Goal: Task Accomplishment & Management: Manage account settings

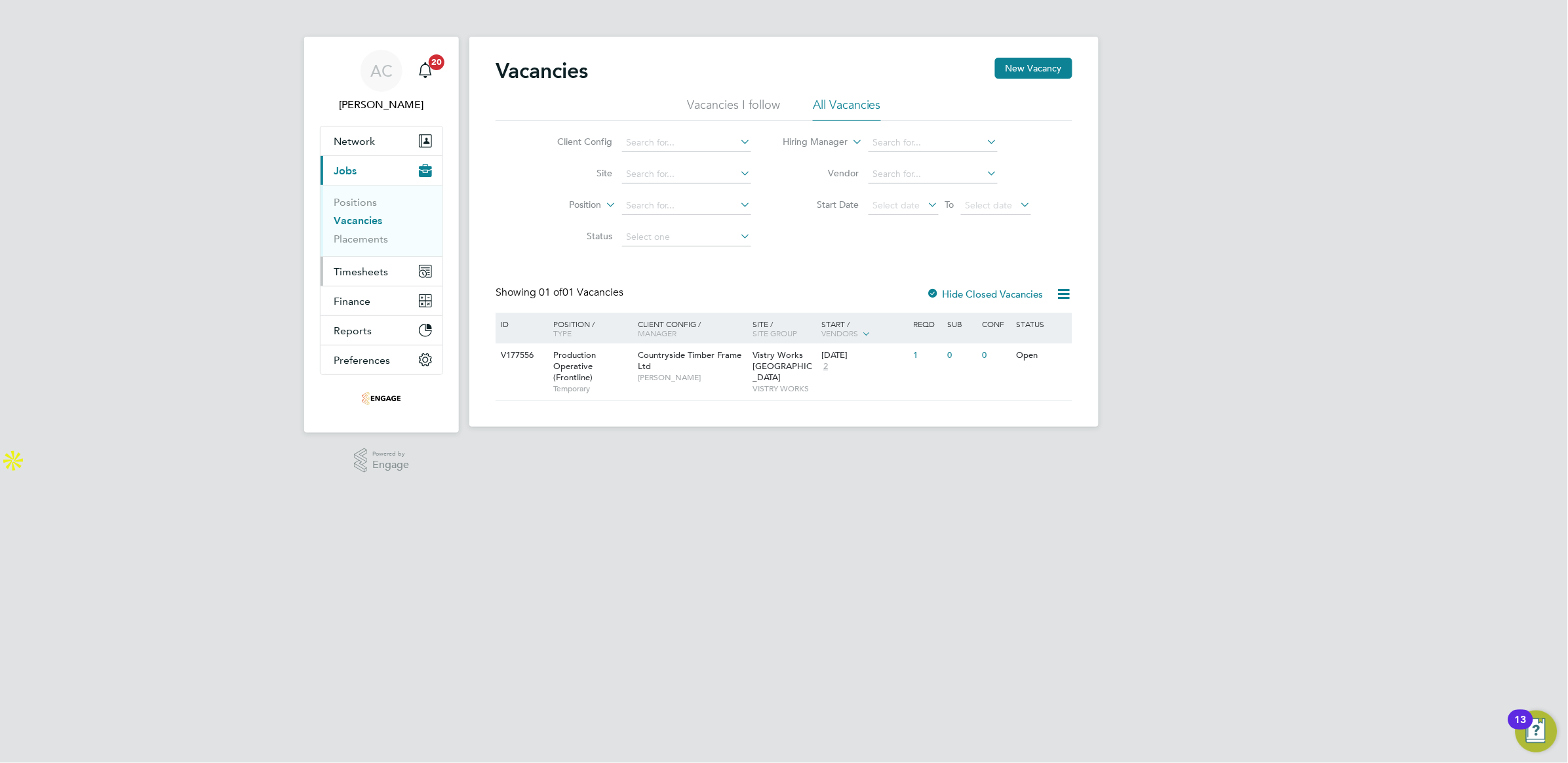
click at [370, 273] on span "Timesheets" at bounding box center [360, 272] width 54 height 12
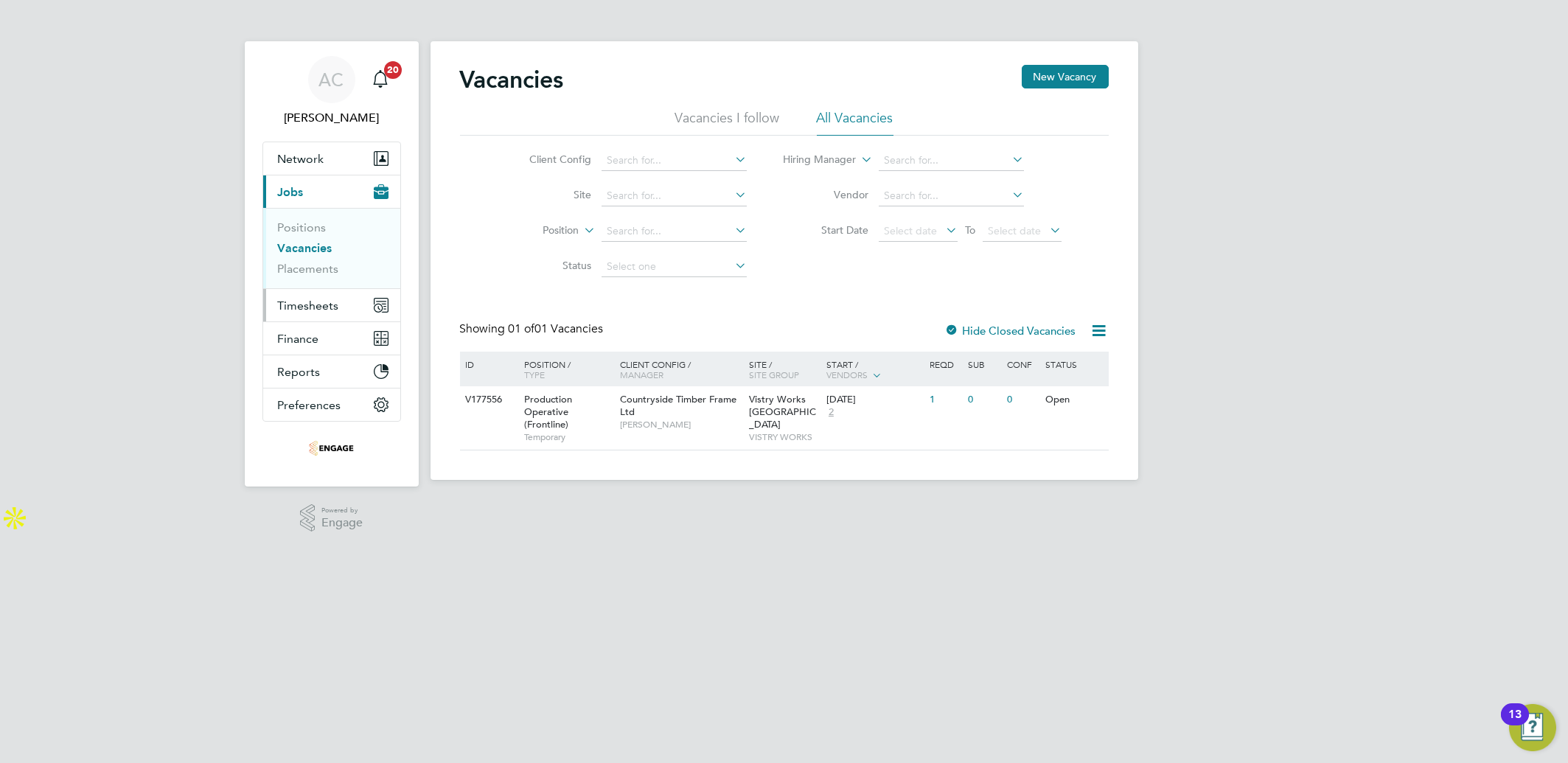
click at [319, 299] on span "Timesheets" at bounding box center [308, 306] width 61 height 14
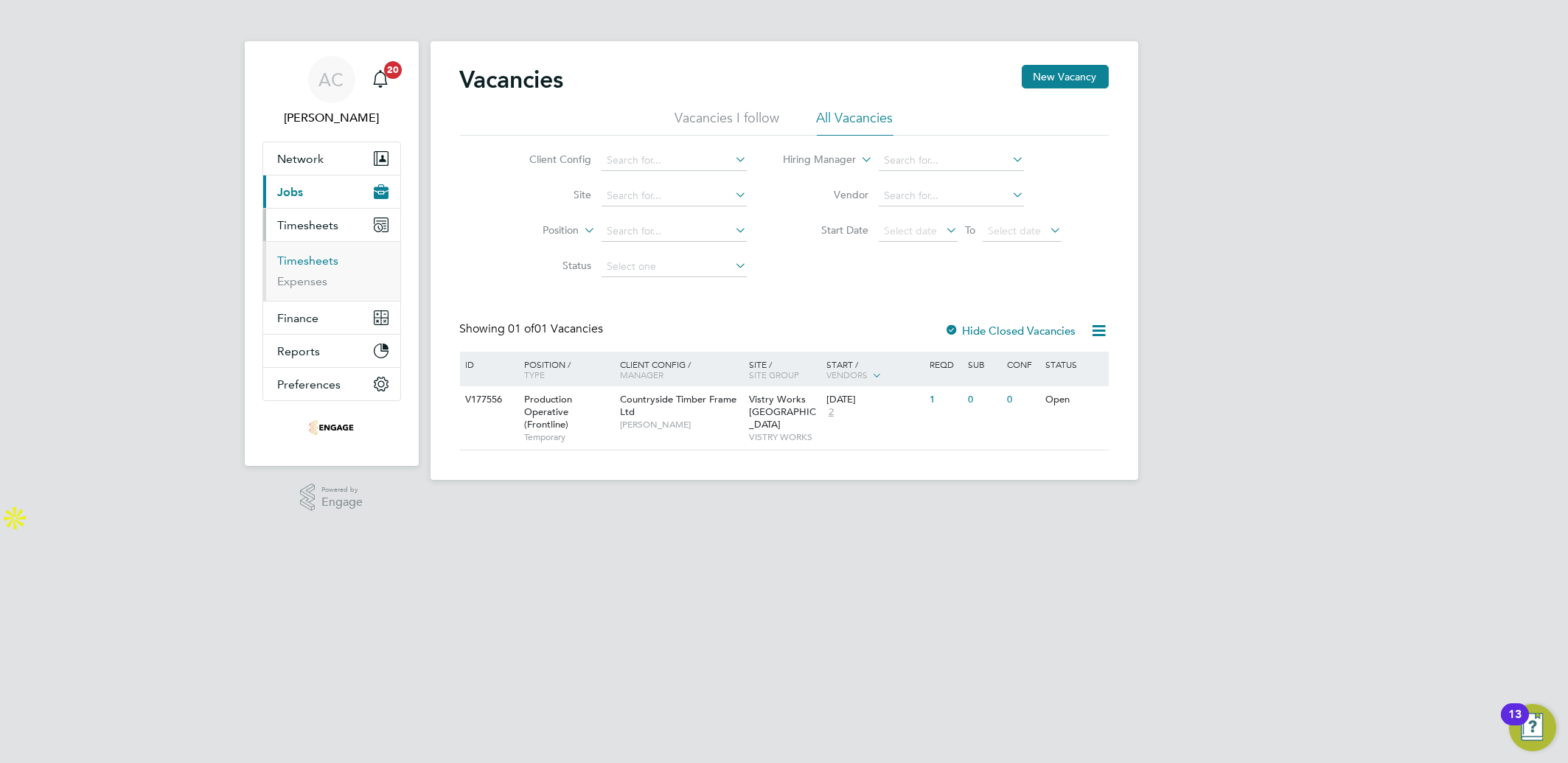
click at [299, 262] on link "Timesheets" at bounding box center [308, 261] width 61 height 14
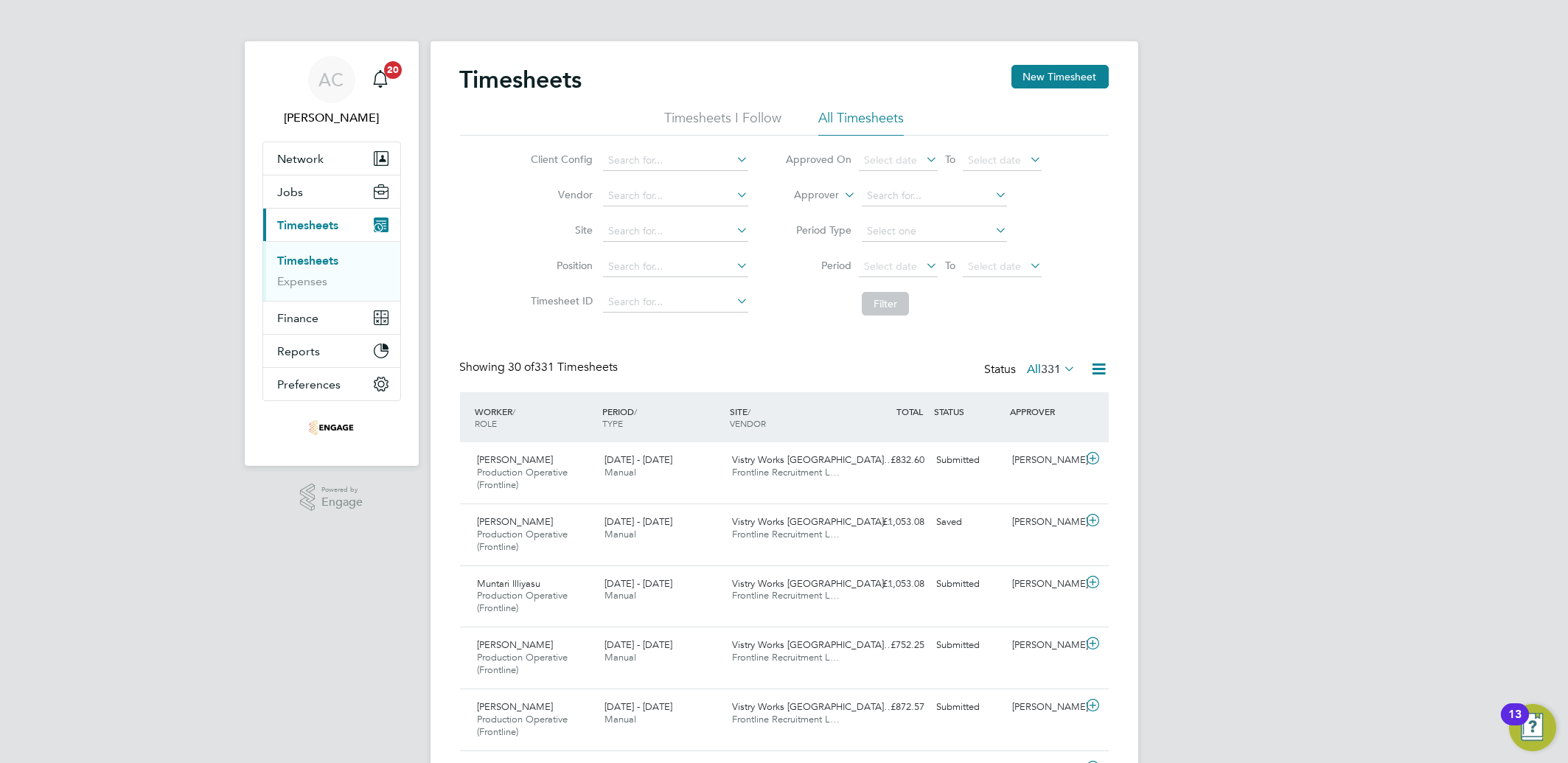
click at [1074, 70] on button "New Timesheet" at bounding box center [1060, 77] width 97 height 24
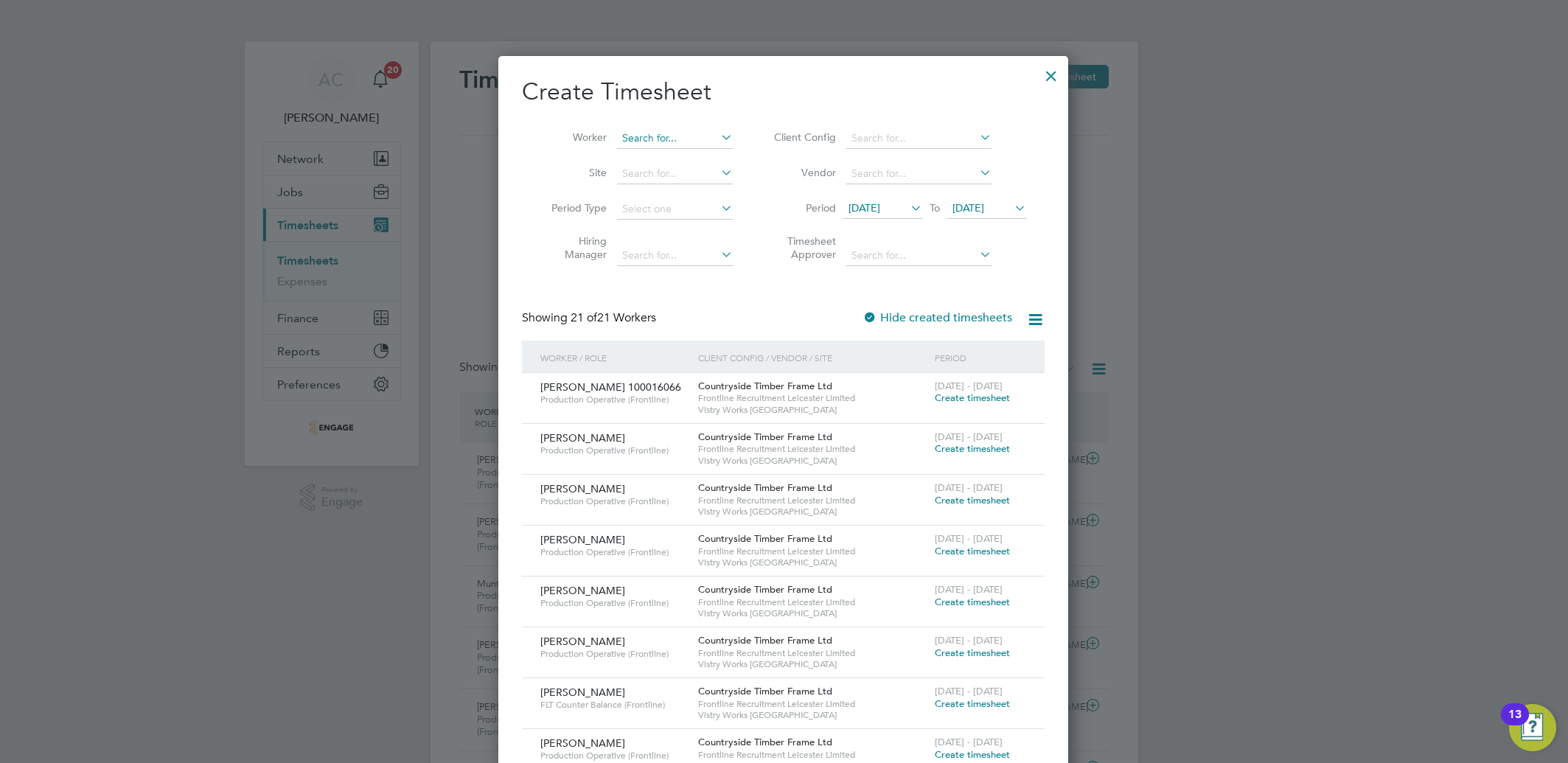
click at [664, 131] on input at bounding box center [675, 138] width 116 height 21
paste input "100016308"
click at [675, 163] on li "William Taylor 100016308" at bounding box center [691, 159] width 150 height 20
type input "[PERSON_NAME] 100016308"
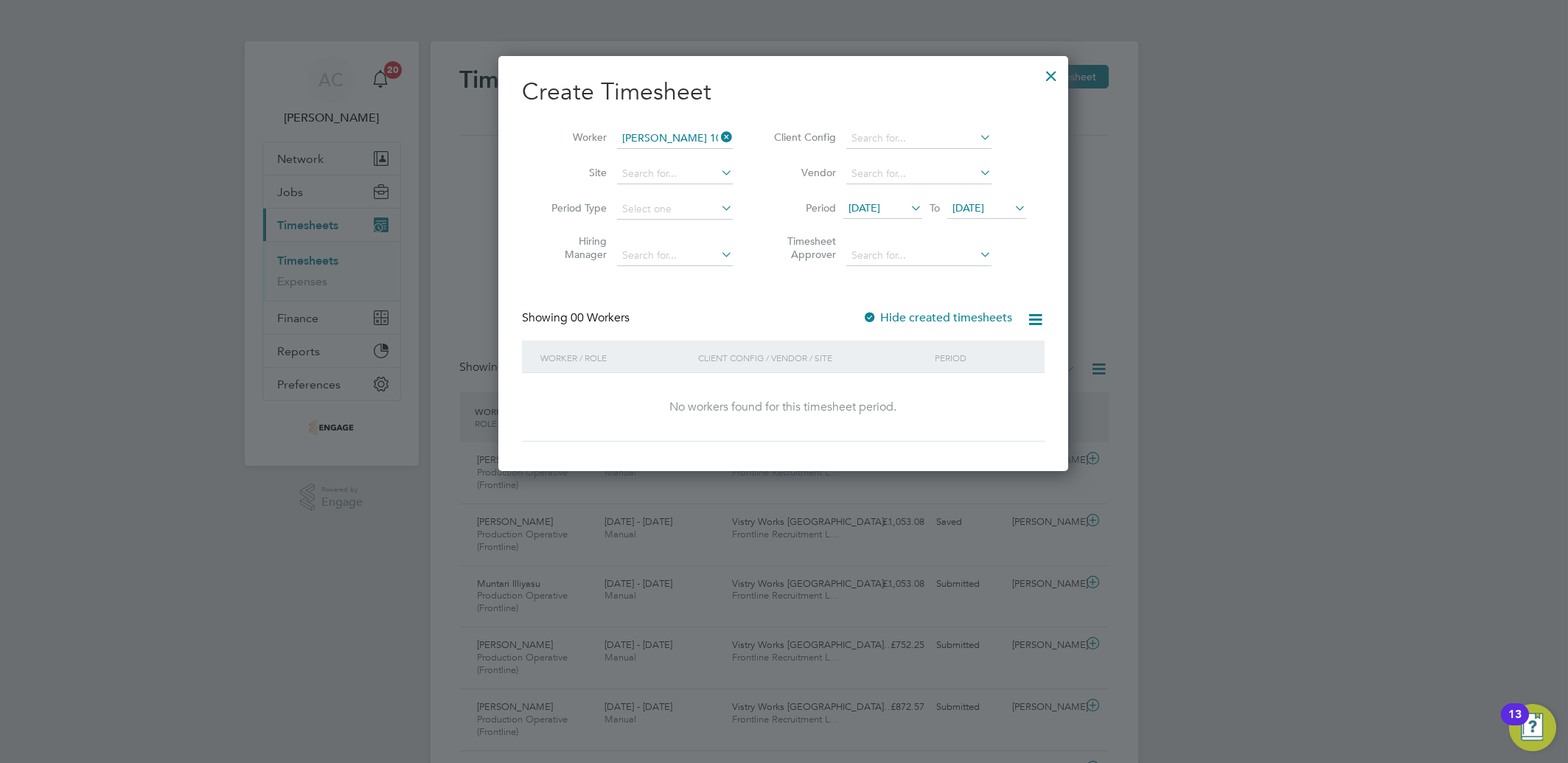
click at [860, 205] on span "28 Jul 2025" at bounding box center [865, 207] width 32 height 13
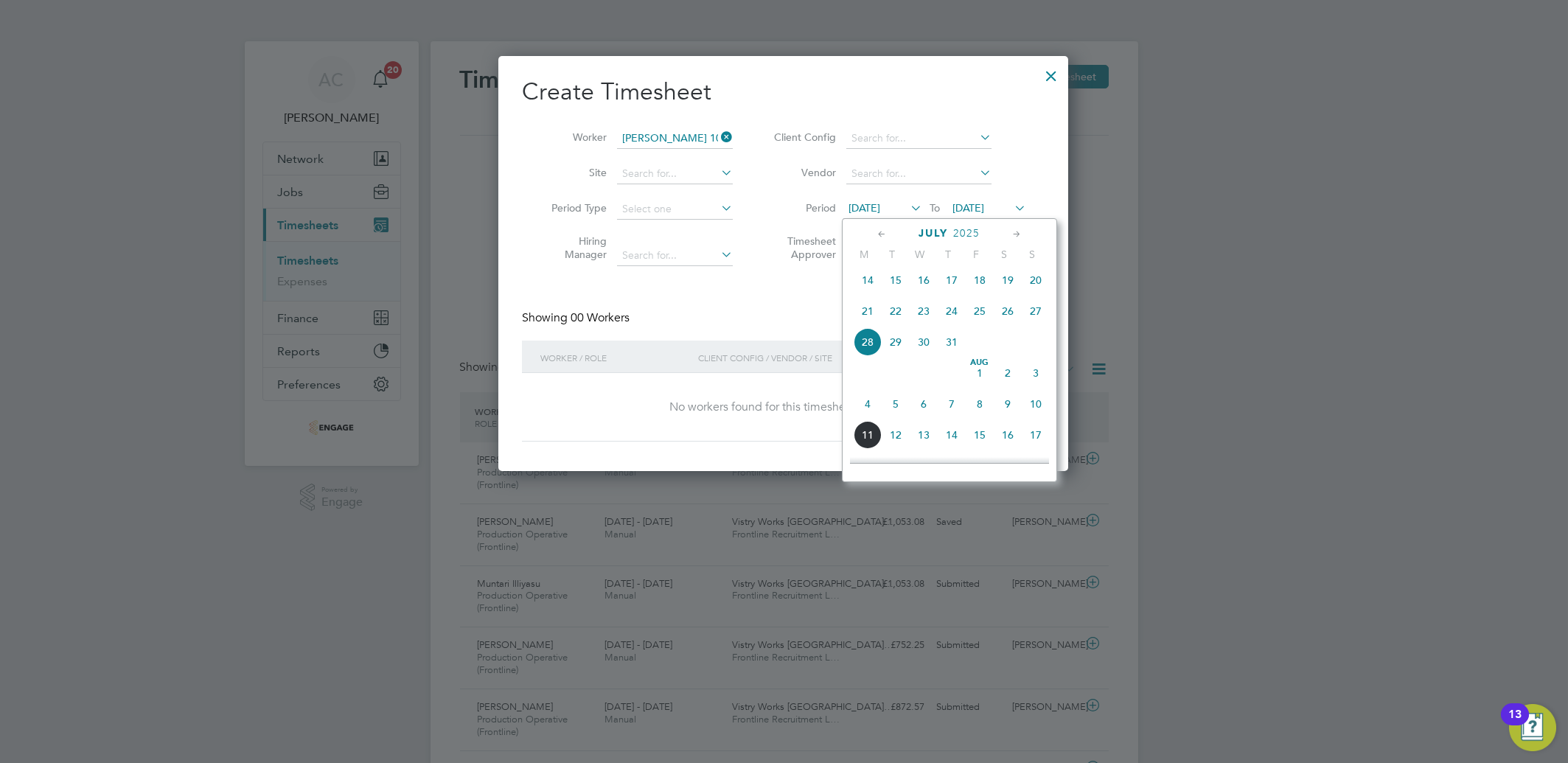
click at [858, 277] on span "14" at bounding box center [868, 280] width 28 height 28
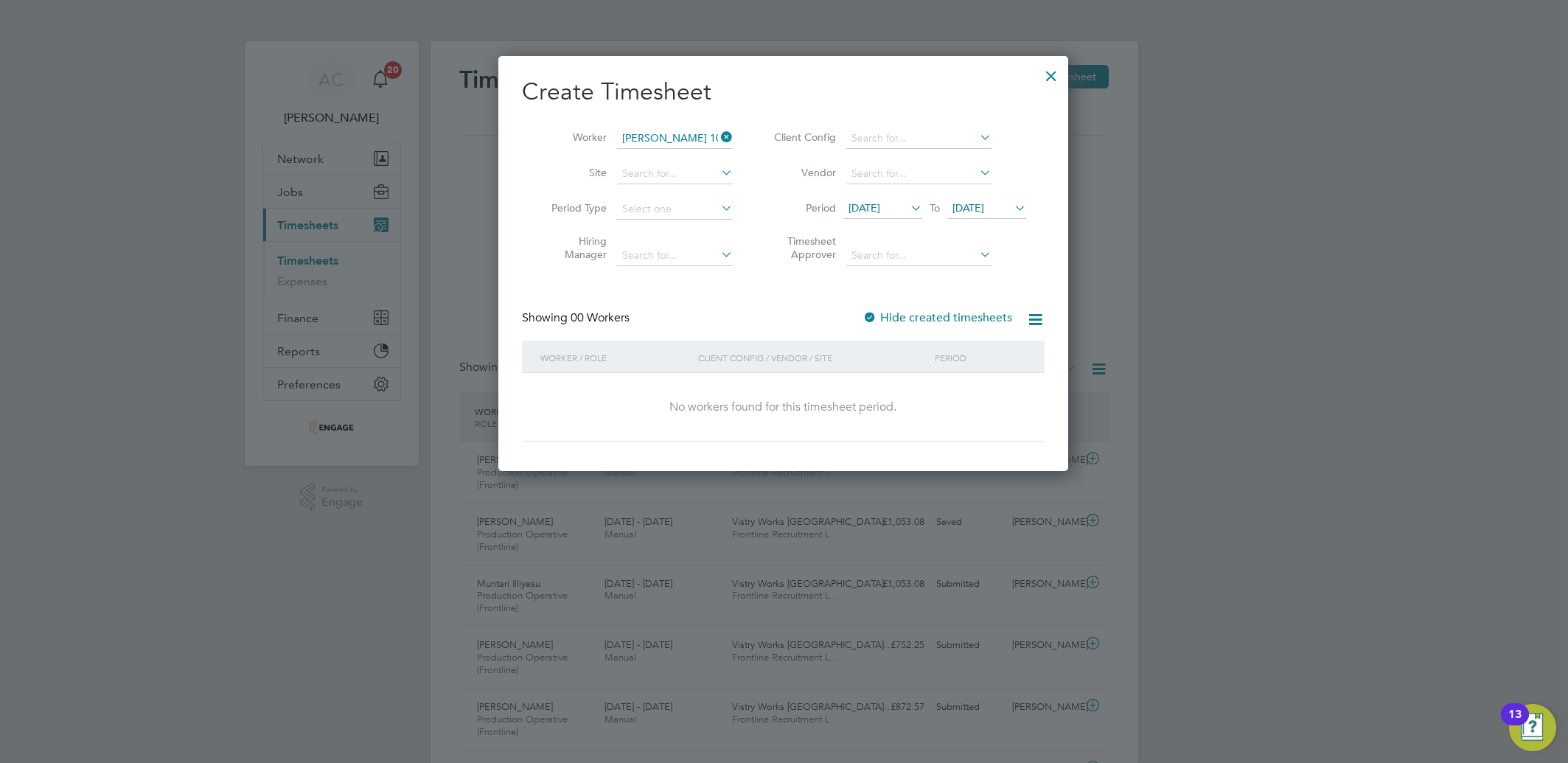
click at [1046, 78] on div at bounding box center [1051, 72] width 27 height 27
click at [1048, 73] on div at bounding box center [1051, 72] width 27 height 27
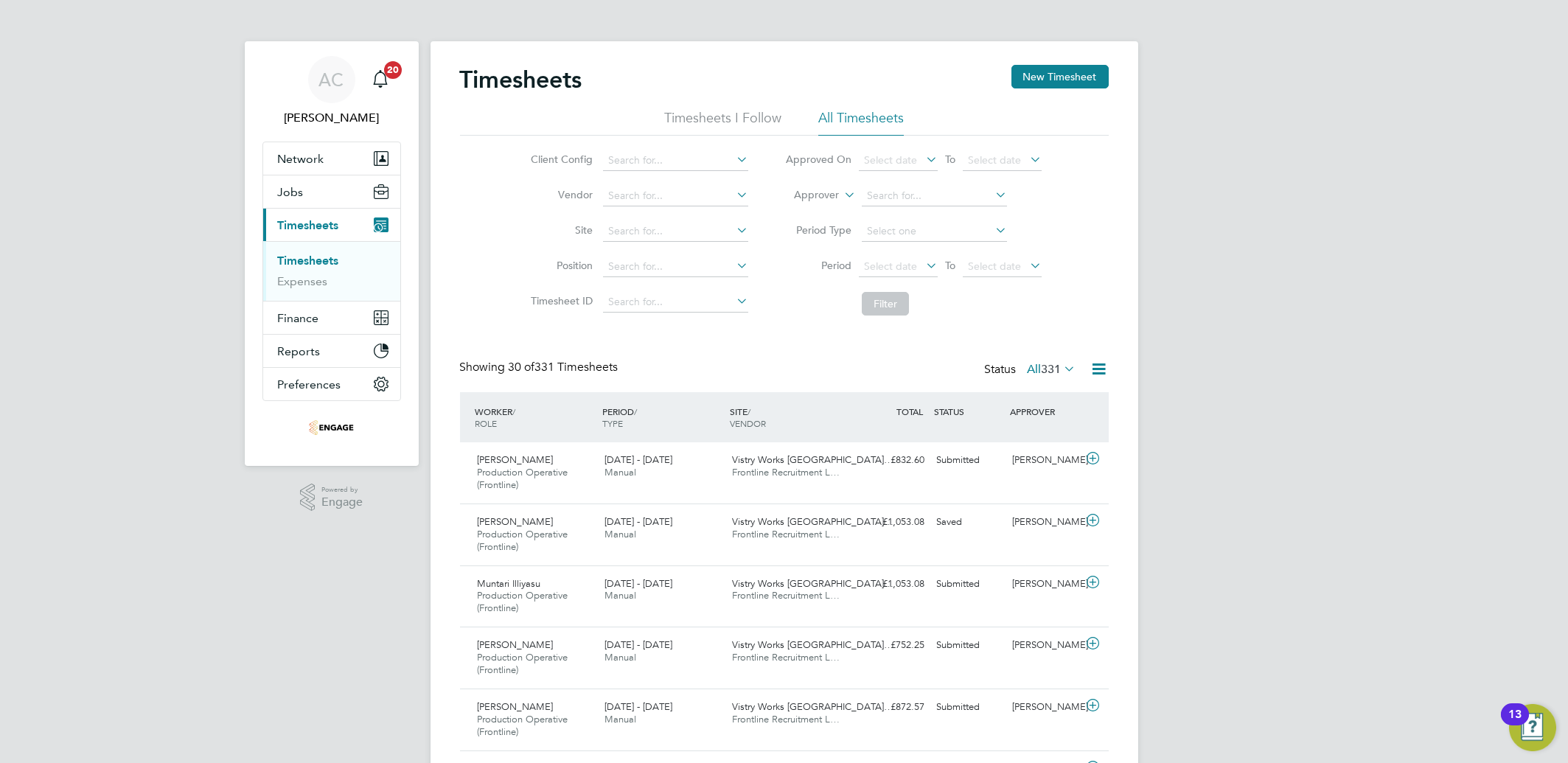
scroll to position [49, 128]
click at [893, 265] on span "Select date" at bounding box center [890, 266] width 53 height 13
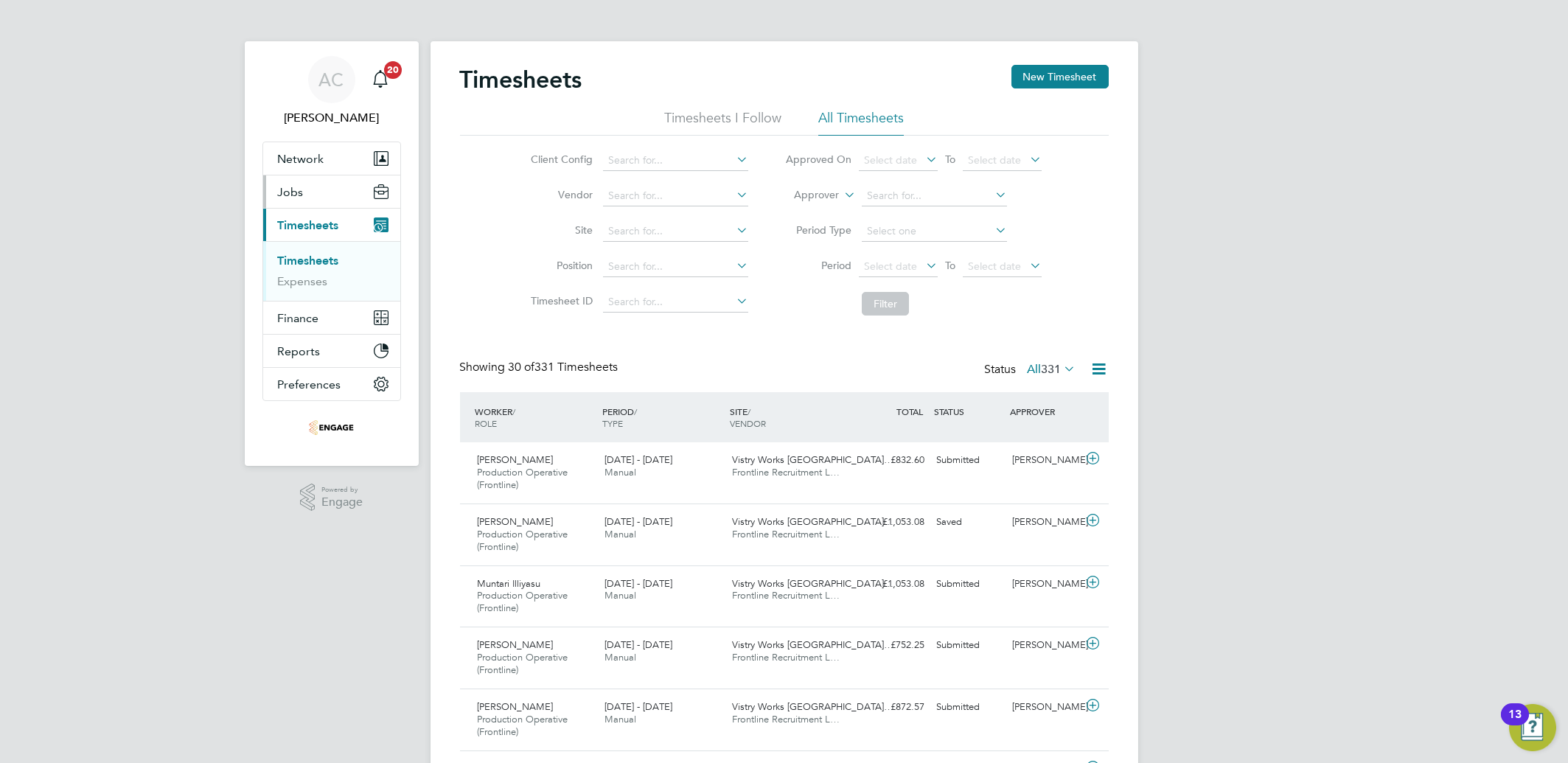
click at [290, 187] on span "Jobs" at bounding box center [291, 192] width 26 height 14
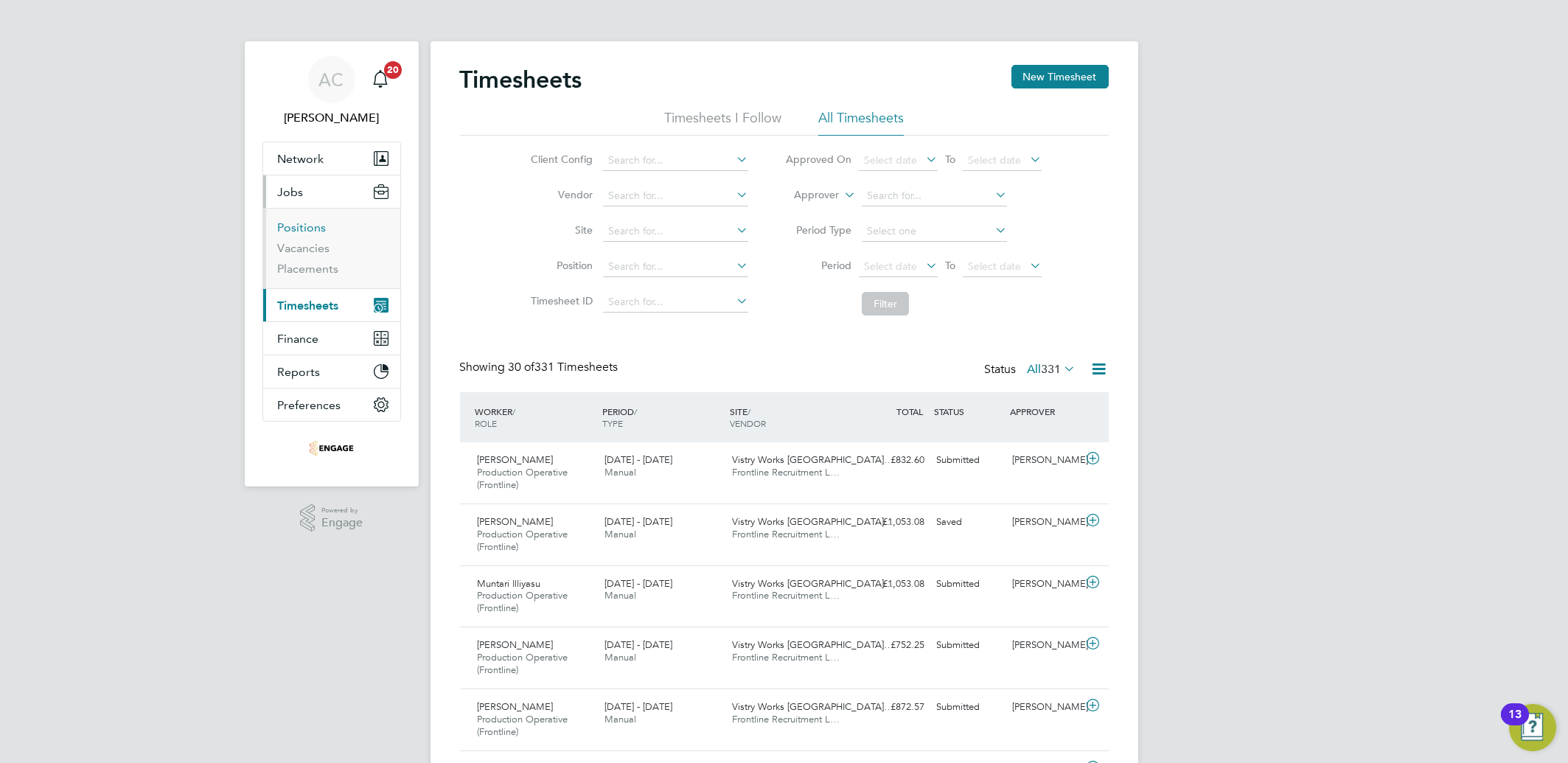
click at [316, 232] on link "Positions" at bounding box center [302, 227] width 49 height 14
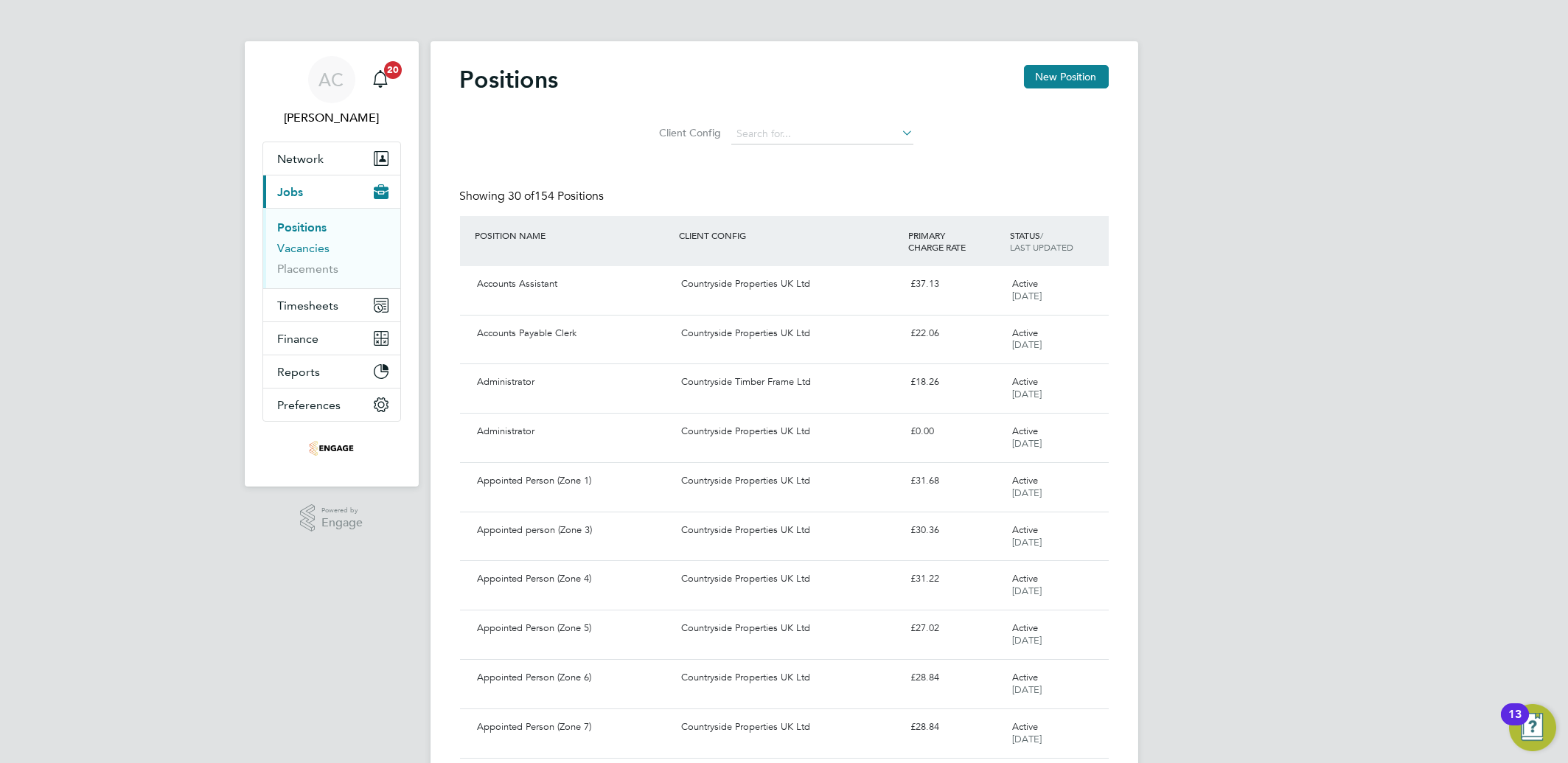
click at [313, 248] on link "Vacancies" at bounding box center [304, 248] width 52 height 14
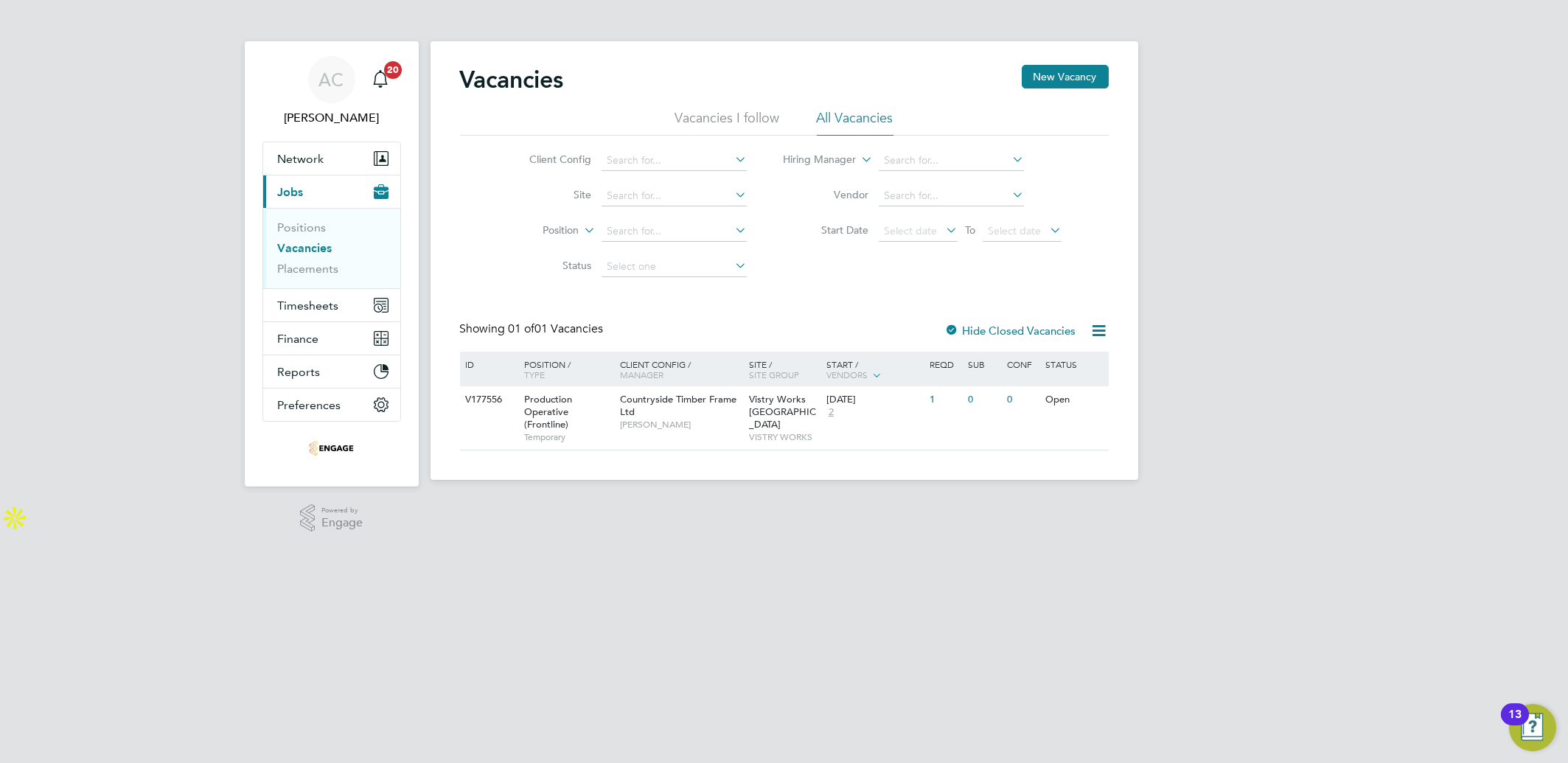
click at [644, 493] on app-footer at bounding box center [785, 492] width 708 height 24
click at [299, 262] on link "Placements" at bounding box center [308, 269] width 61 height 14
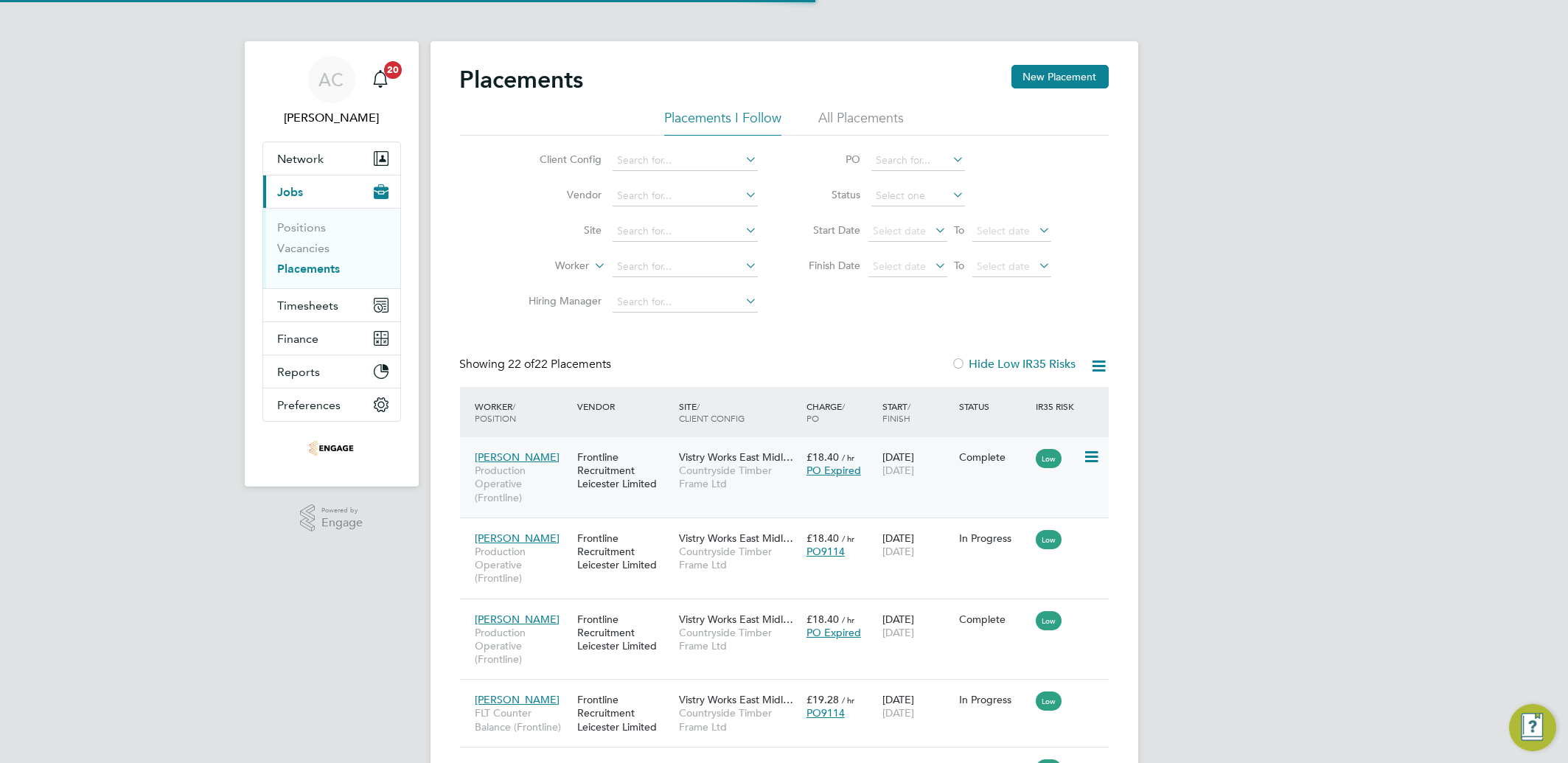
scroll to position [55, 128]
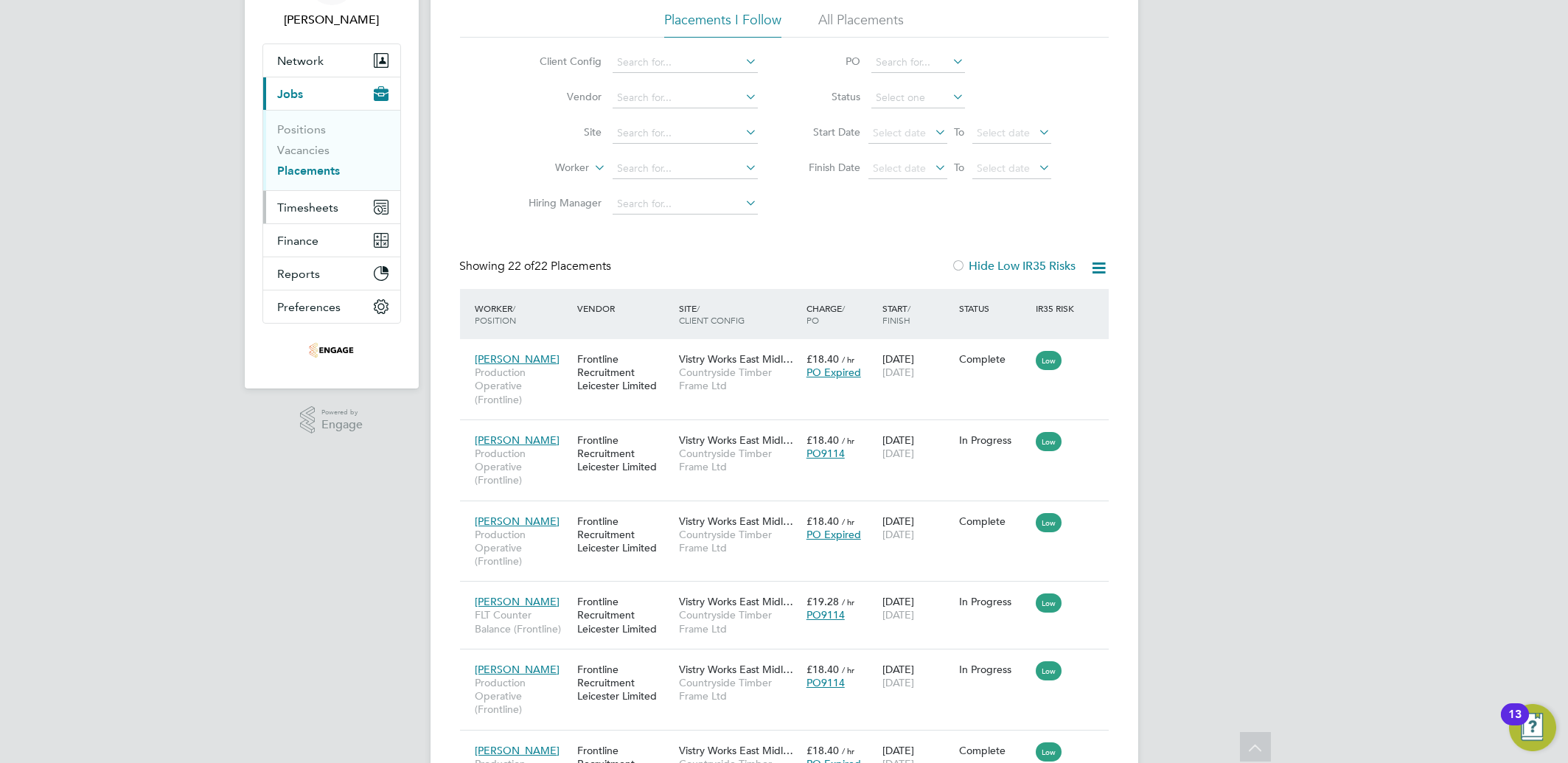
click at [308, 201] on span "Timesheets" at bounding box center [308, 208] width 61 height 14
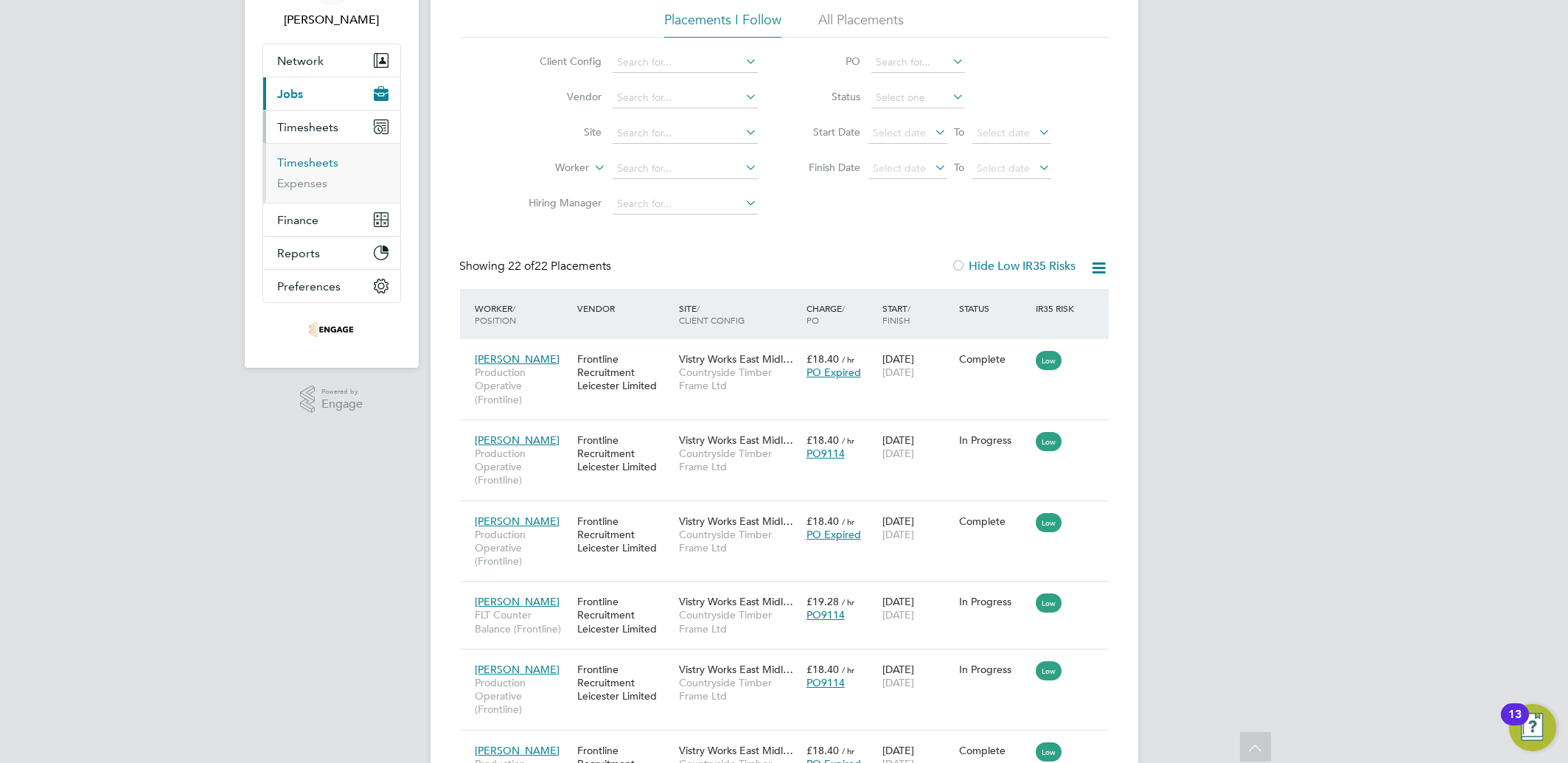
click at [307, 163] on link "Timesheets" at bounding box center [308, 163] width 61 height 14
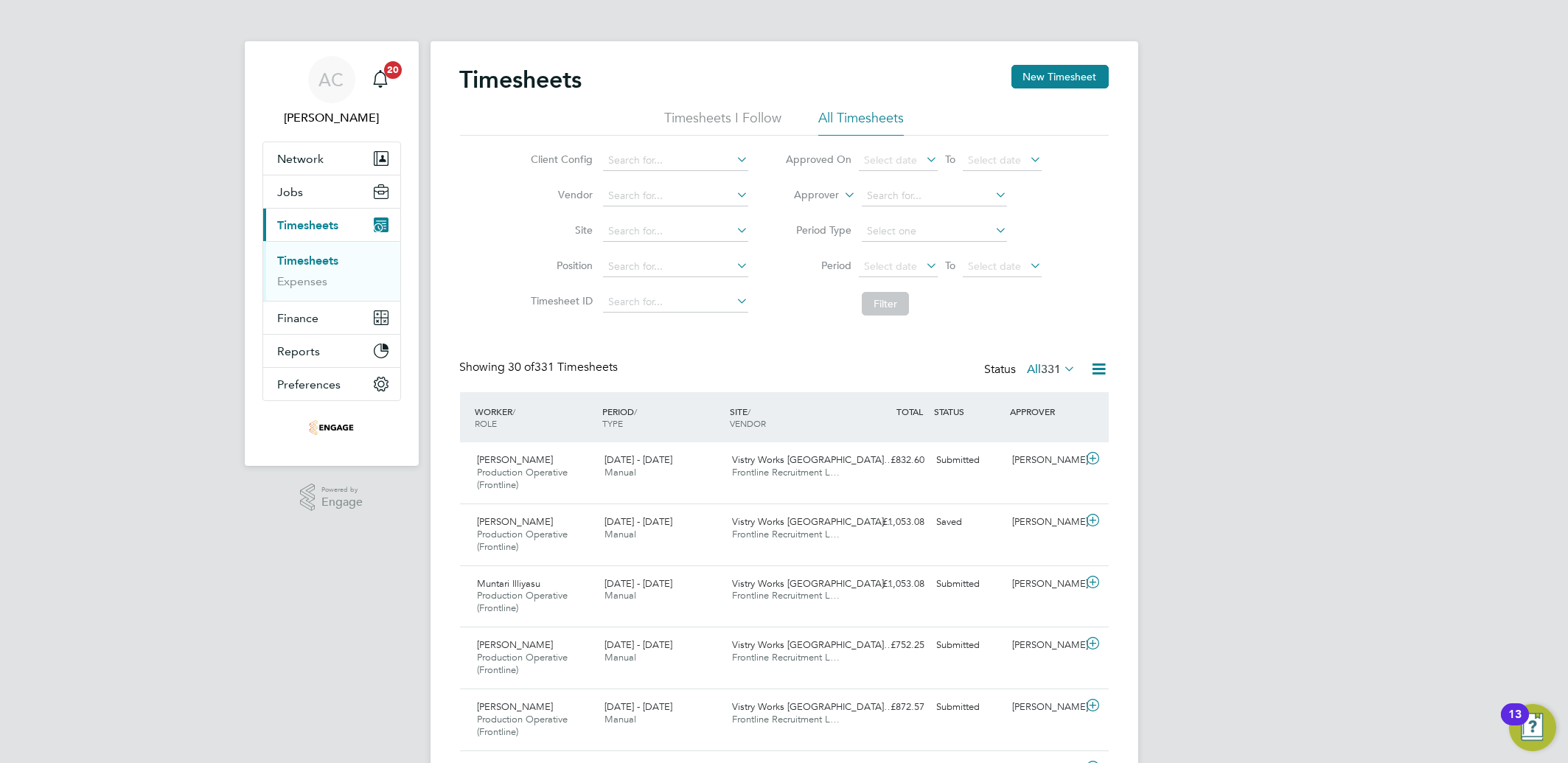
click at [287, 225] on span "Timesheets" at bounding box center [308, 225] width 61 height 14
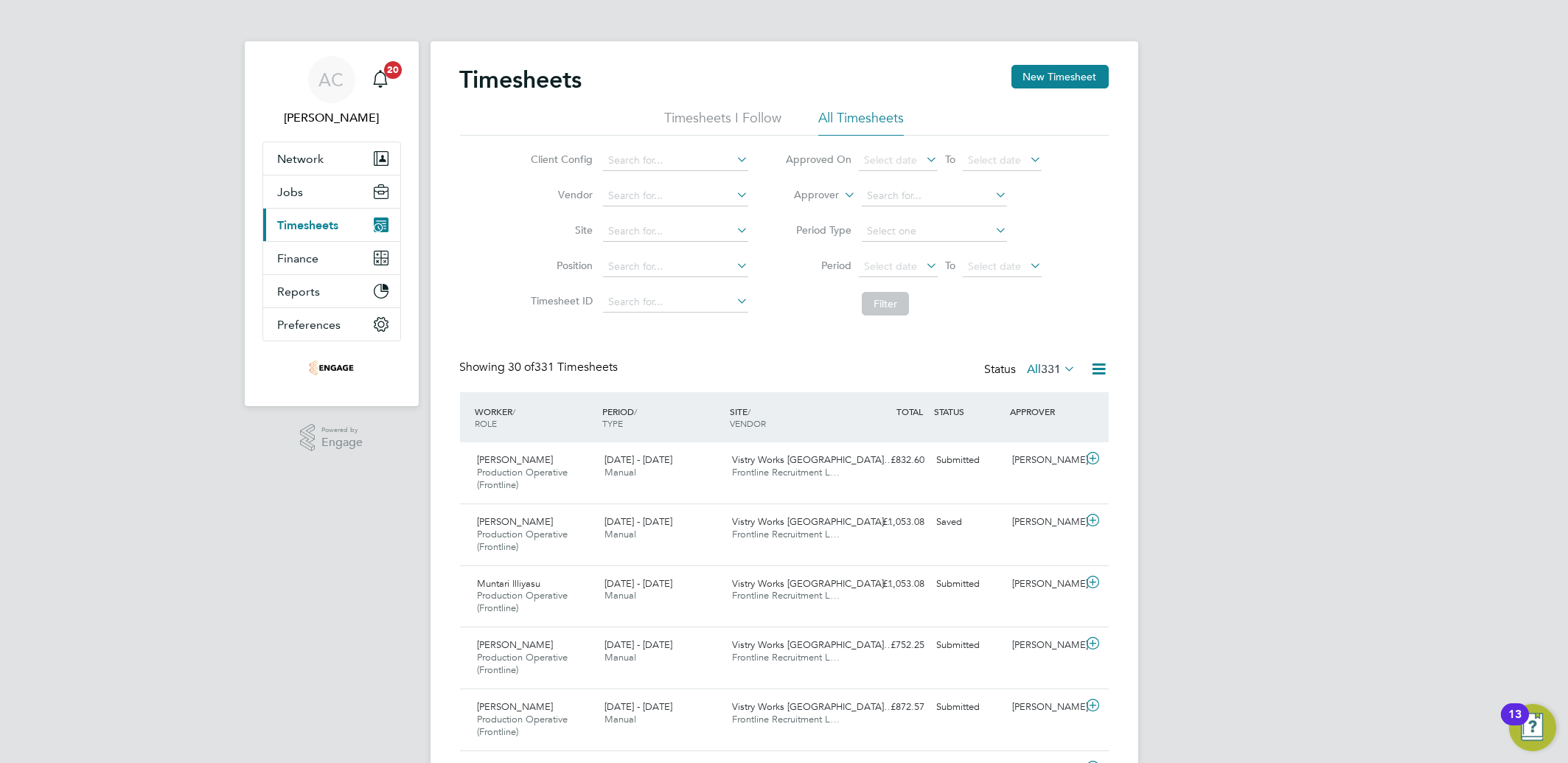
click at [308, 228] on span "Timesheets" at bounding box center [308, 225] width 61 height 14
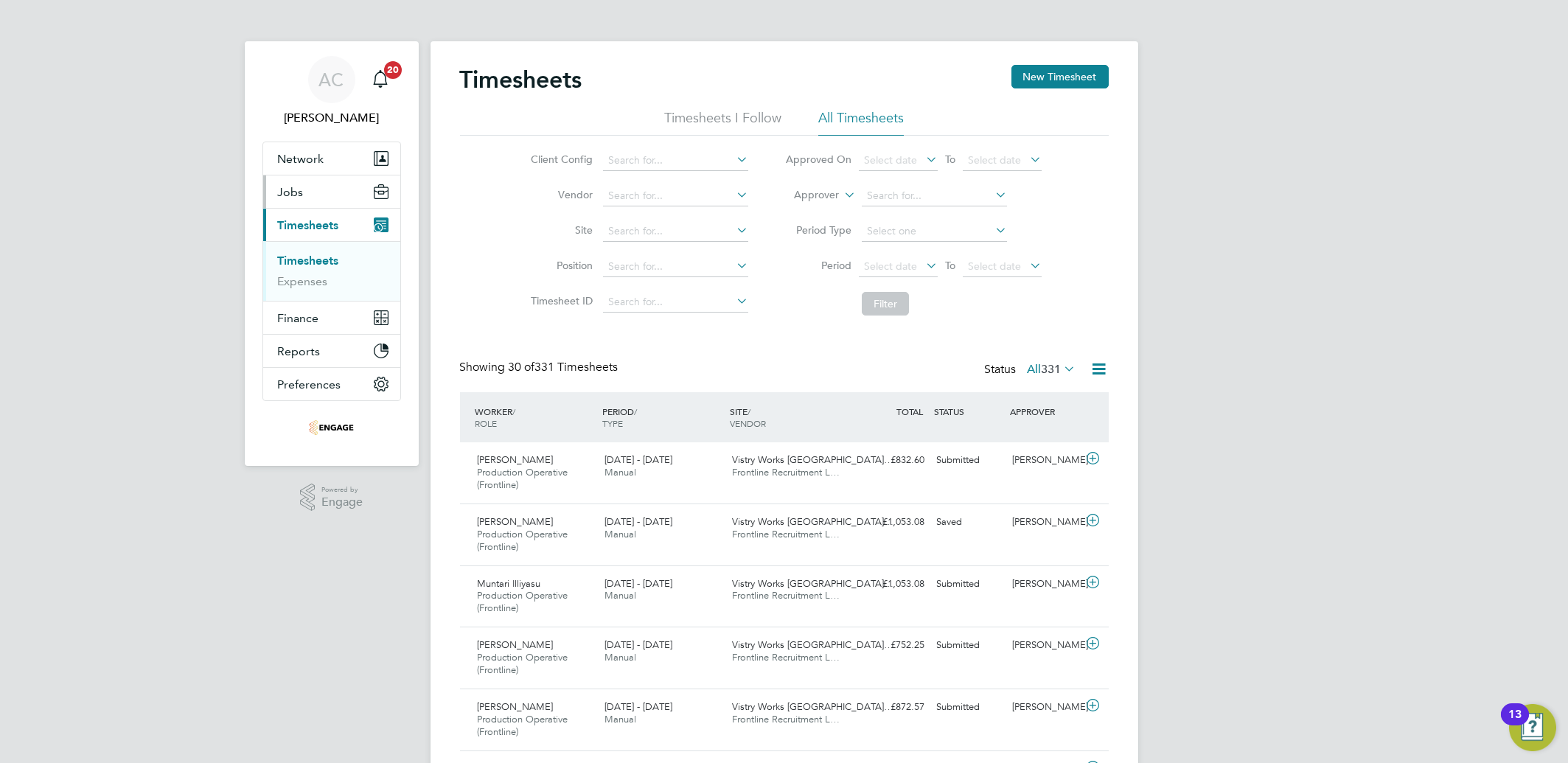
click at [283, 190] on span "Jobs" at bounding box center [291, 192] width 26 height 14
click at [289, 190] on span "Jobs" at bounding box center [291, 192] width 26 height 14
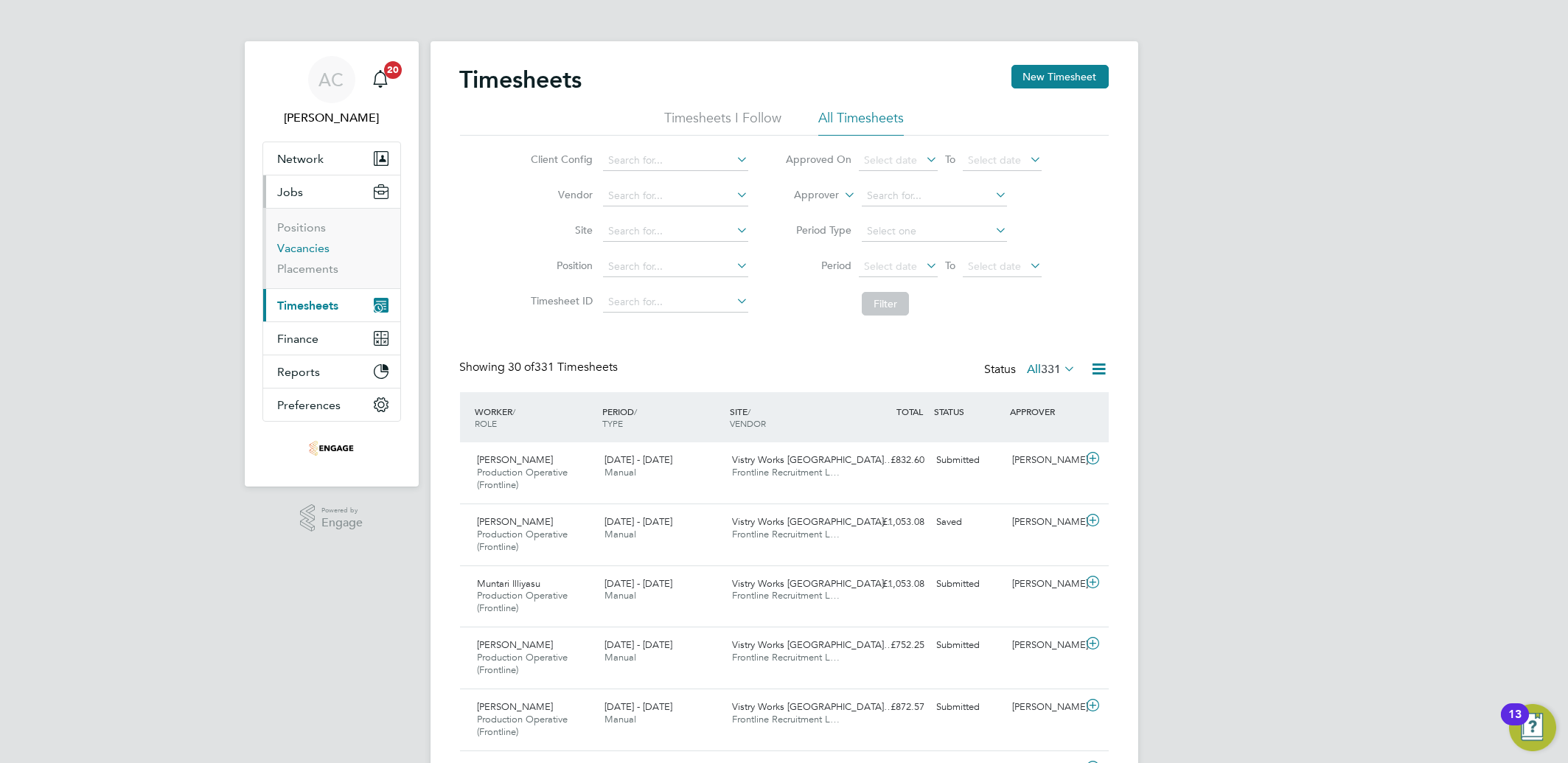
click at [315, 241] on link "Vacancies" at bounding box center [304, 248] width 52 height 14
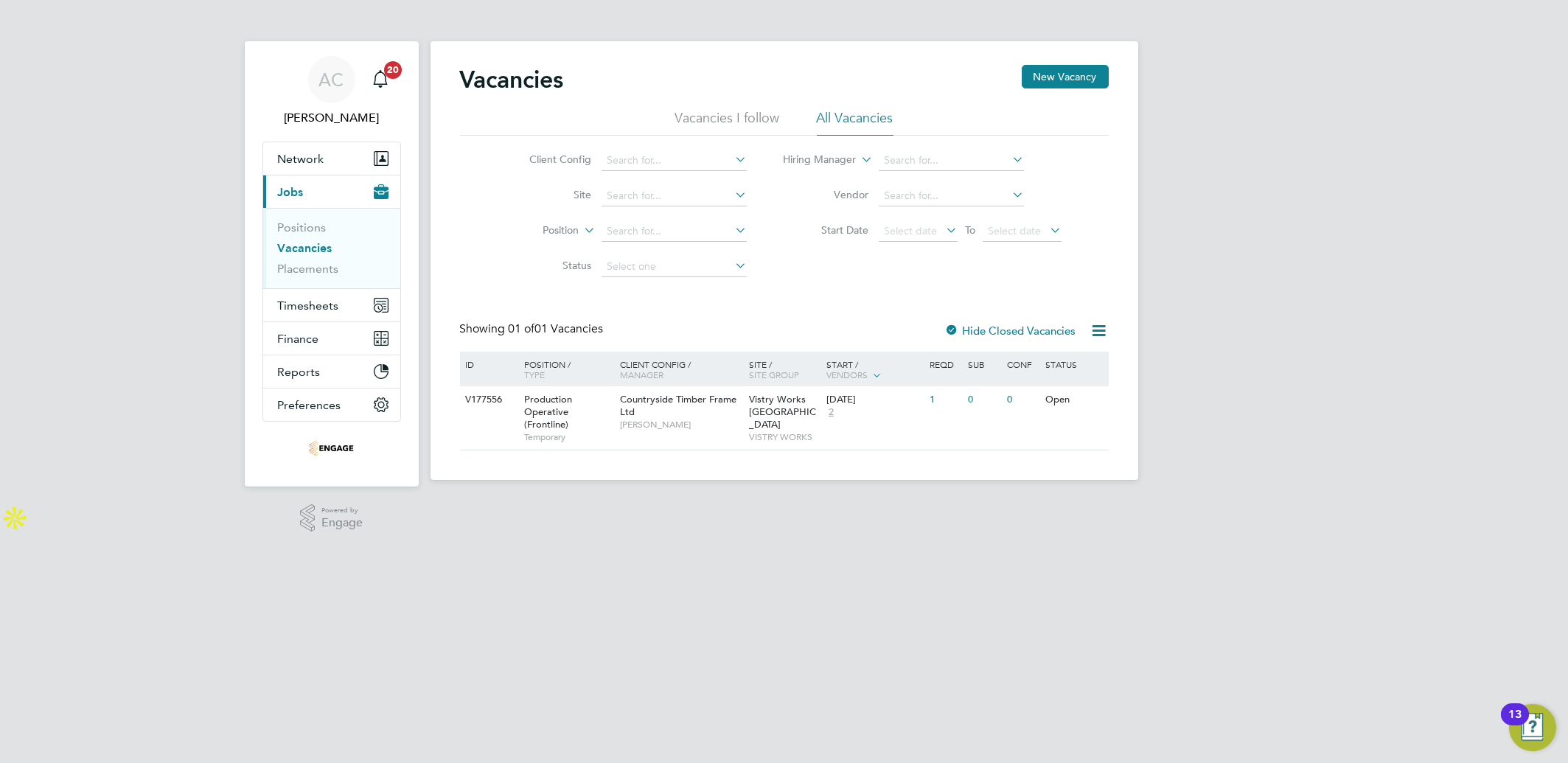
click at [891, 533] on html "AC Aliona Cozacenco Notifications 20 Applications: Network Team Members Busines…" at bounding box center [784, 266] width 1568 height 533
click at [890, 533] on html "AC Aliona Cozacenco Notifications 20 Applications: Network Team Members Busines…" at bounding box center [784, 266] width 1568 height 533
click at [907, 533] on html "AC Aliona Cozacenco Notifications 20 Applications: Network Team Members Busines…" at bounding box center [784, 266] width 1568 height 533
click at [761, 431] on span "VISTRY WORKS" at bounding box center [784, 437] width 70 height 12
click at [745, 404] on div "Vistry Works East Midlands VISTRY WORKS" at bounding box center [783, 417] width 77 height 63
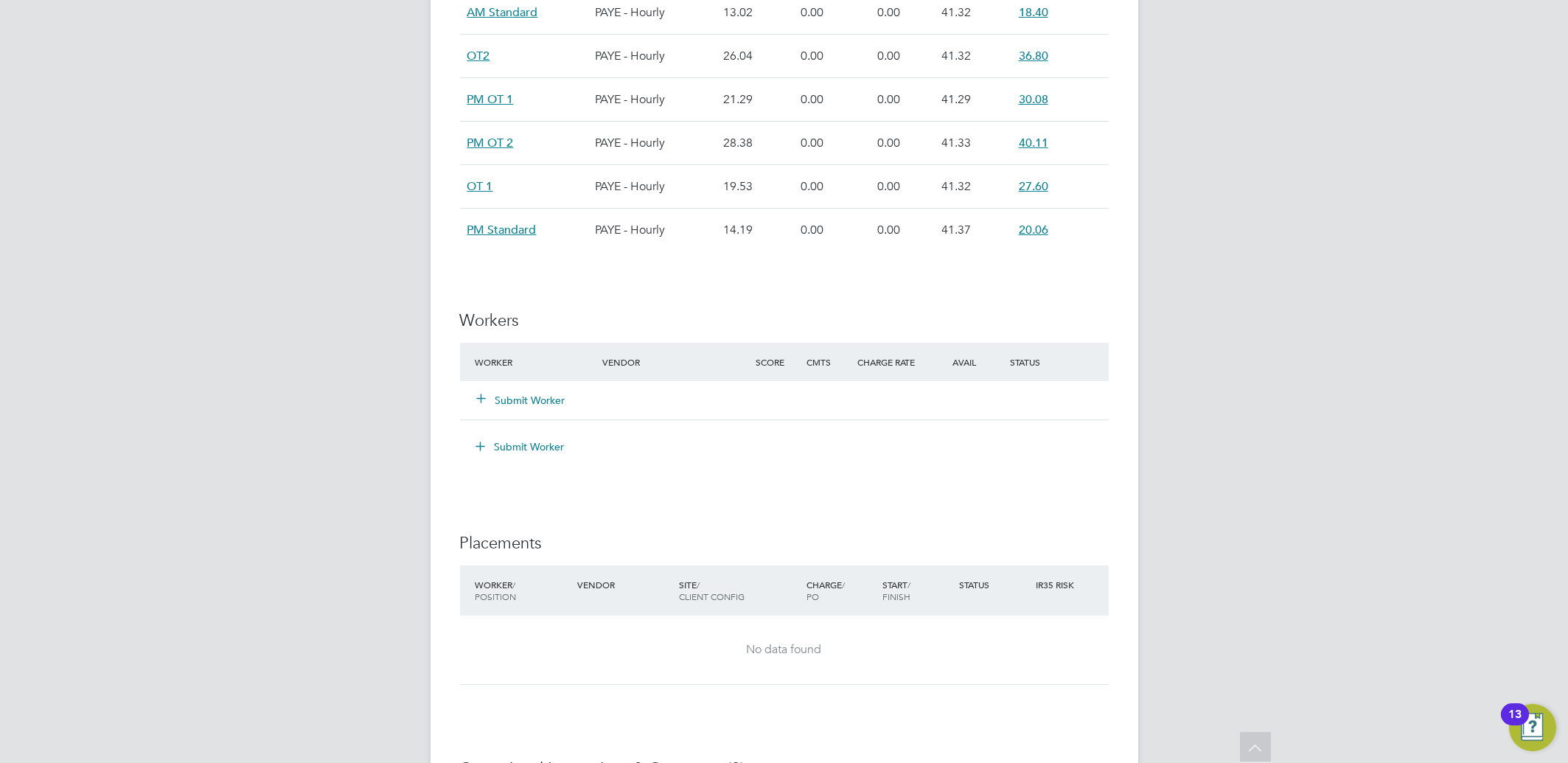
scroll to position [983, 0]
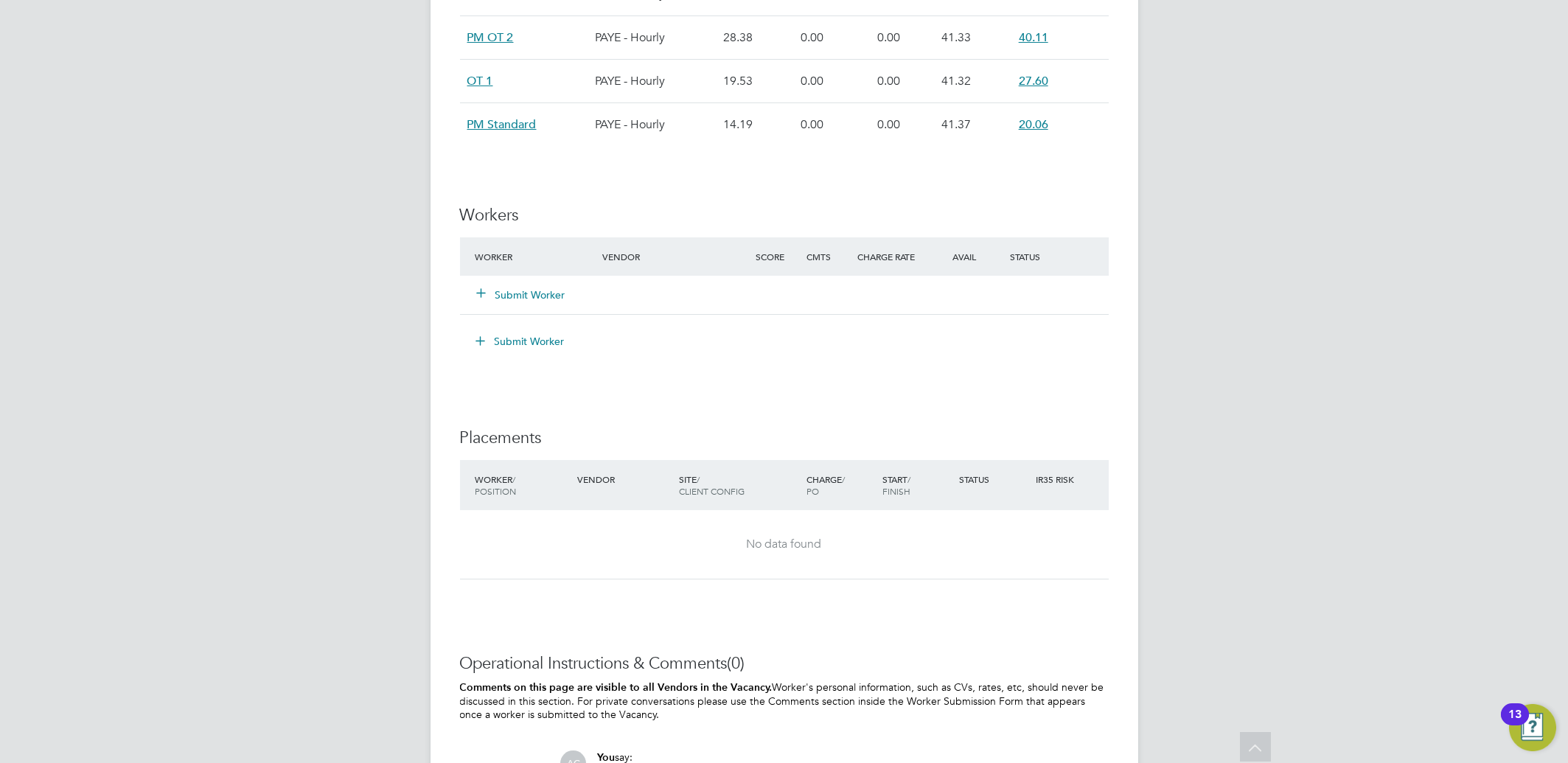
scroll to position [1278, 0]
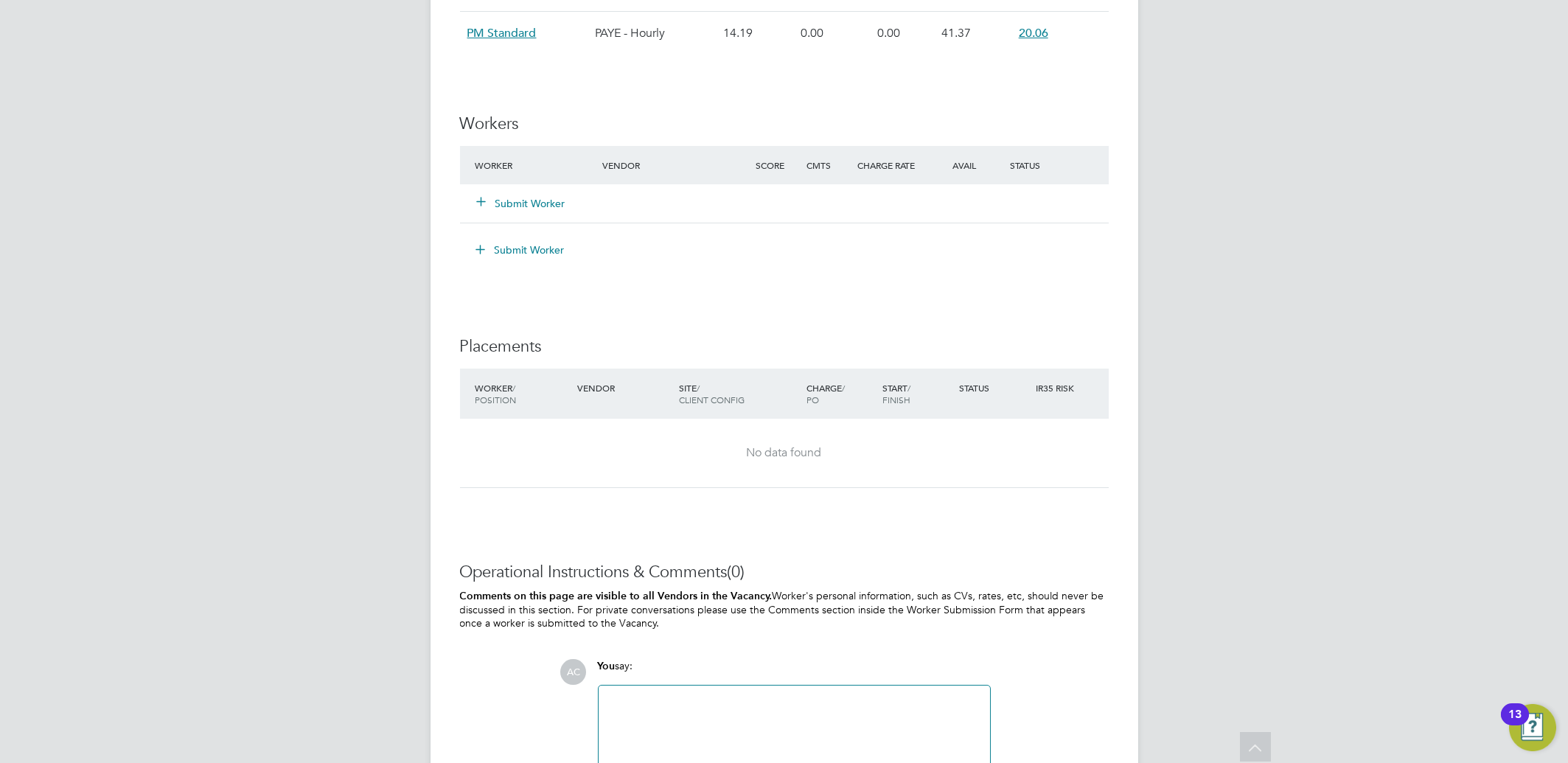
click at [538, 189] on div "Submit Worker" at bounding box center [784, 203] width 649 height 38
click at [537, 201] on button "Submit Worker" at bounding box center [522, 203] width 88 height 15
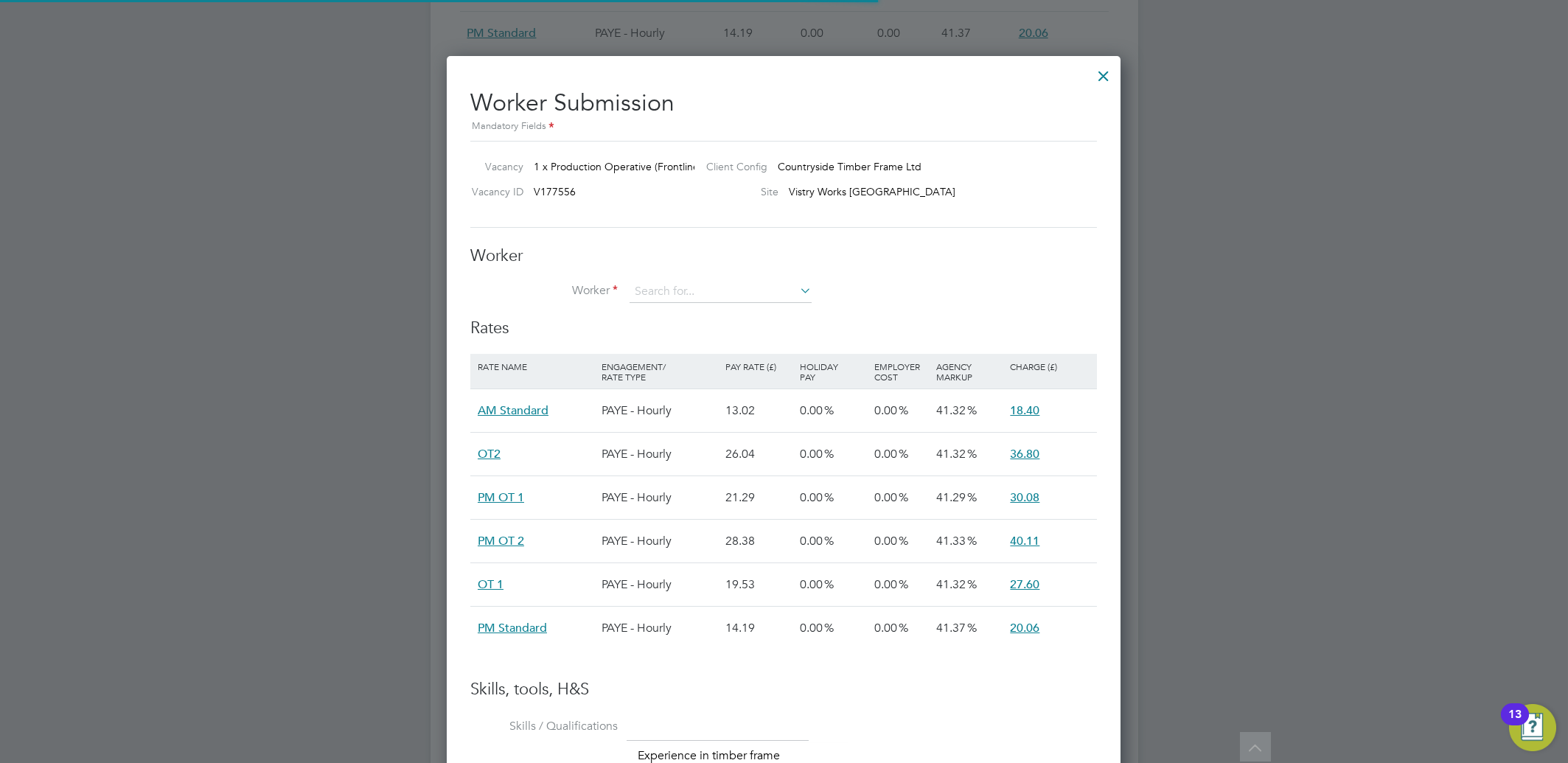
scroll to position [22, 383]
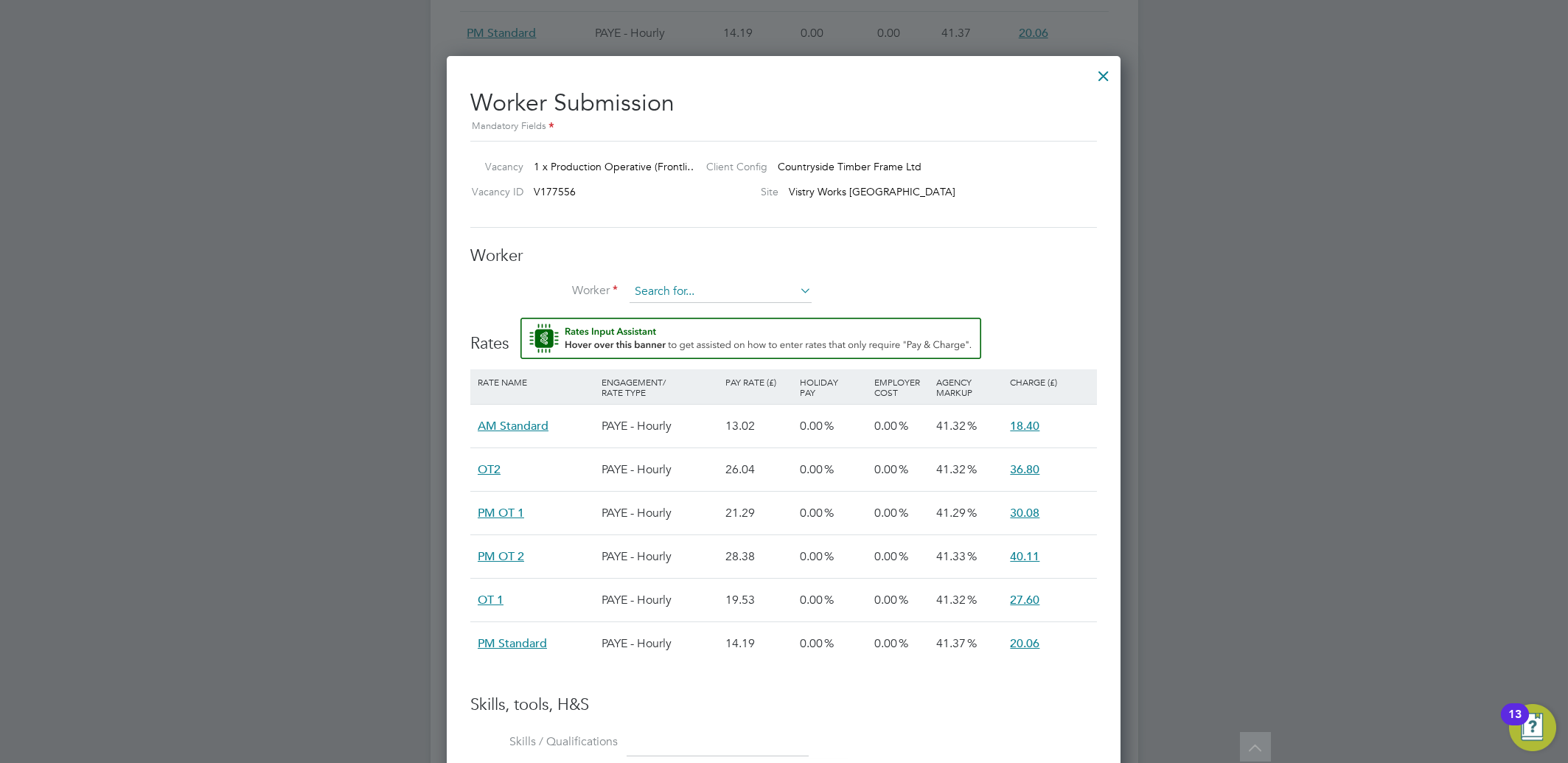
click at [667, 287] on input at bounding box center [721, 292] width 182 height 22
paste input "100016308"
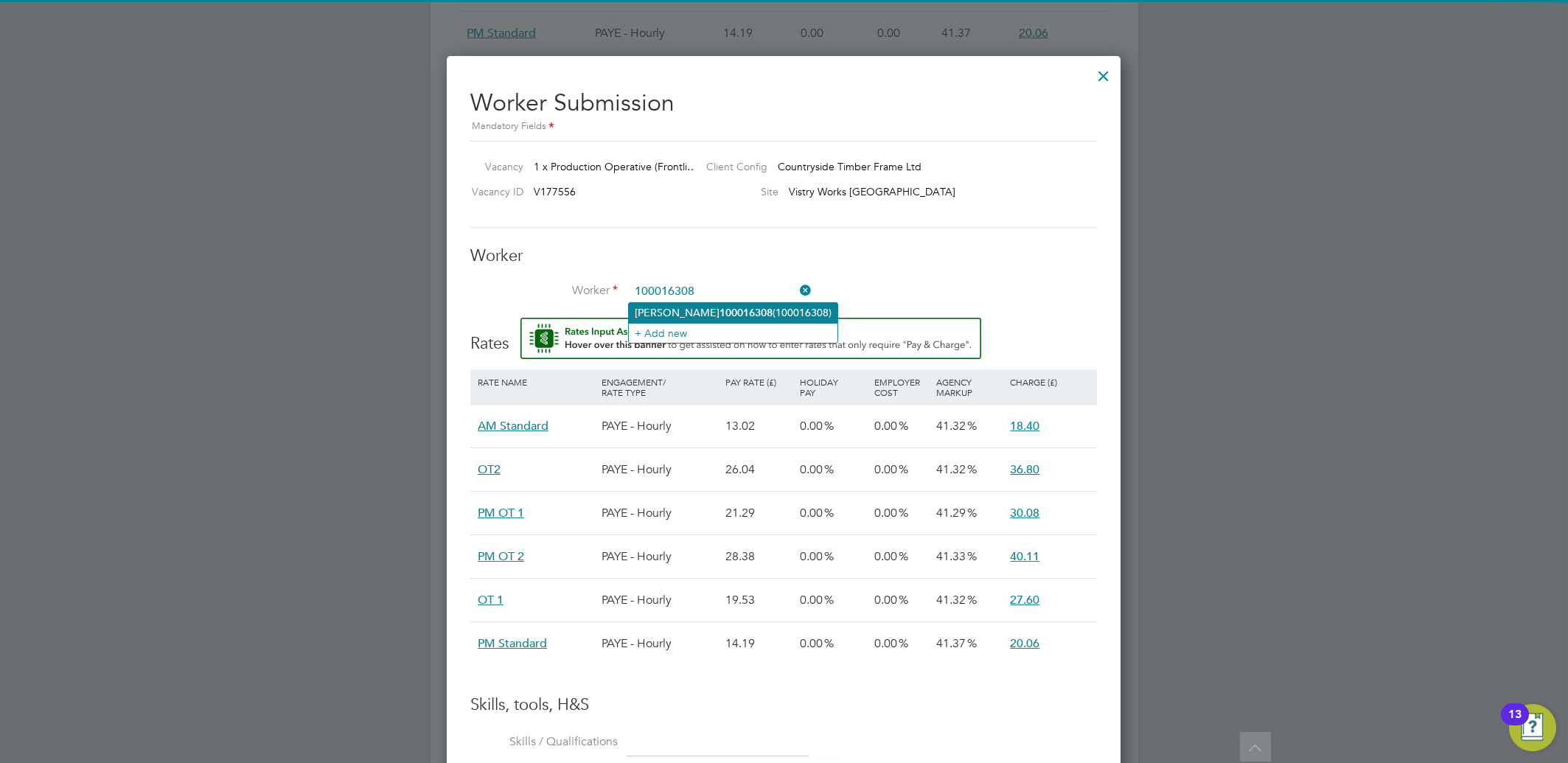
click at [696, 313] on li "[PERSON_NAME] 100016308 (100016308)" at bounding box center [733, 313] width 209 height 20
type input "[PERSON_NAME] 100016308 (100016308)"
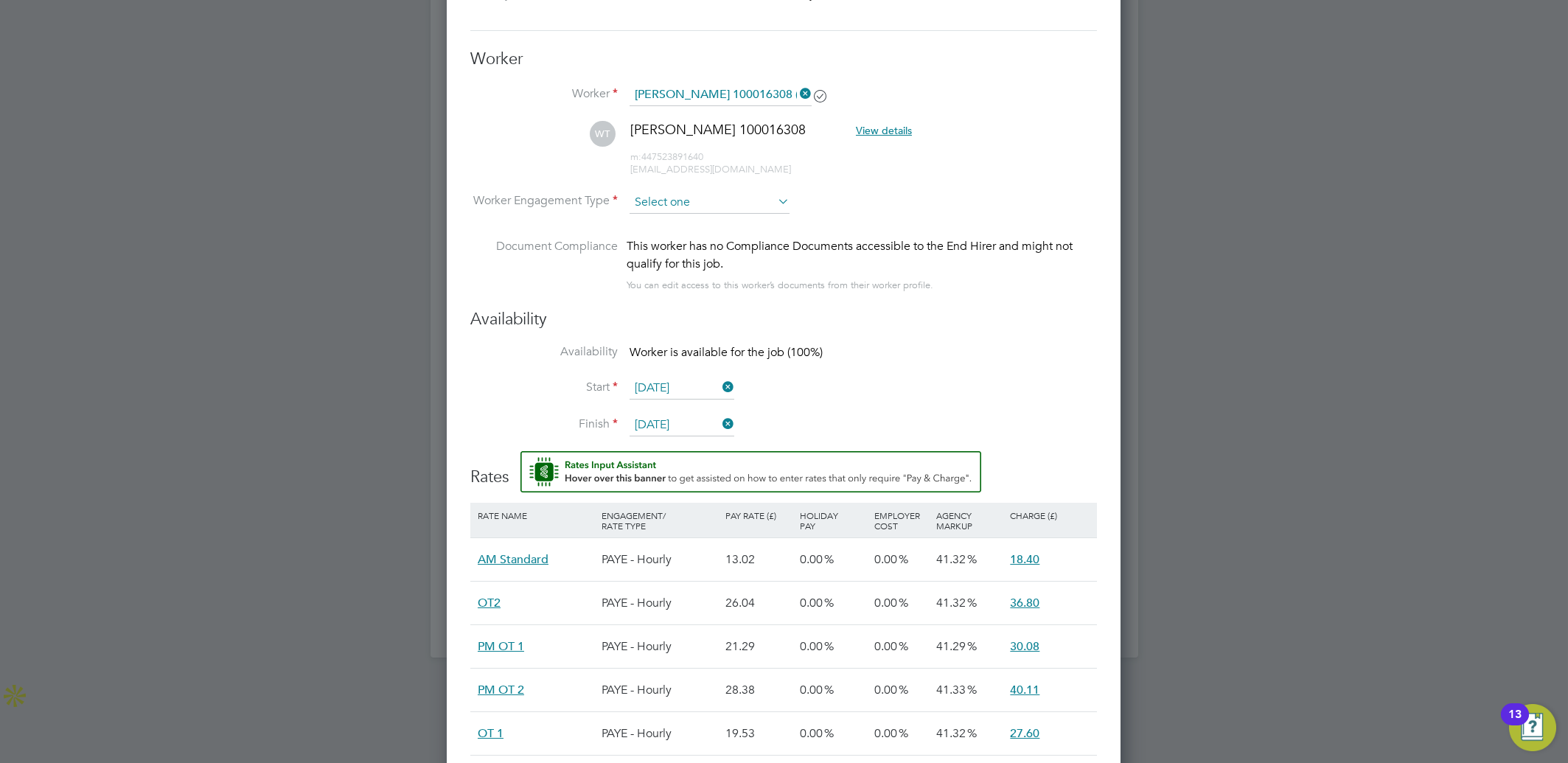
click at [695, 209] on input at bounding box center [710, 203] width 160 height 22
click at [687, 232] on li "PAYE" at bounding box center [709, 241] width 161 height 19
type input "PAYE"
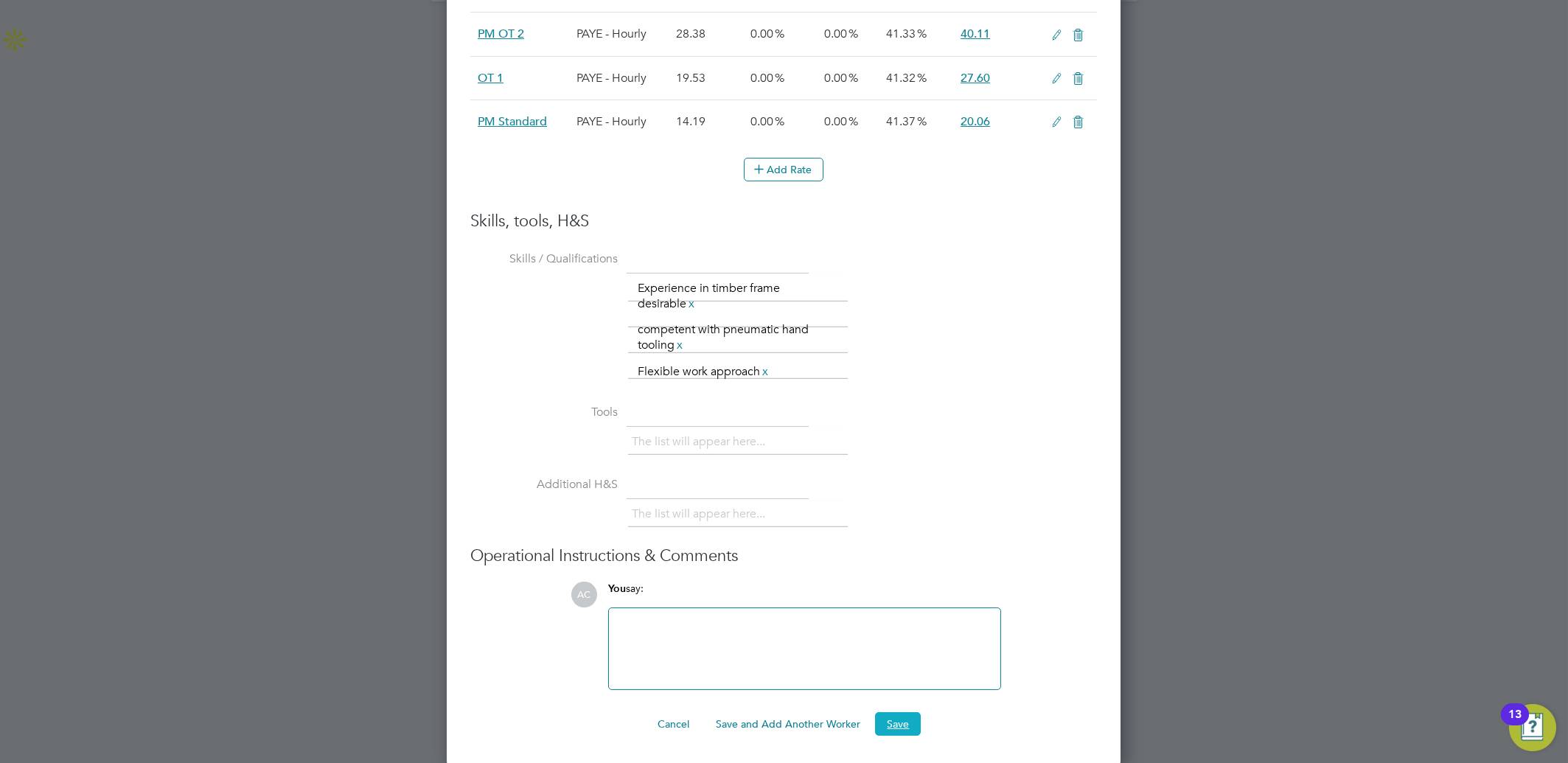
click at [890, 726] on button "Save" at bounding box center [898, 724] width 46 height 24
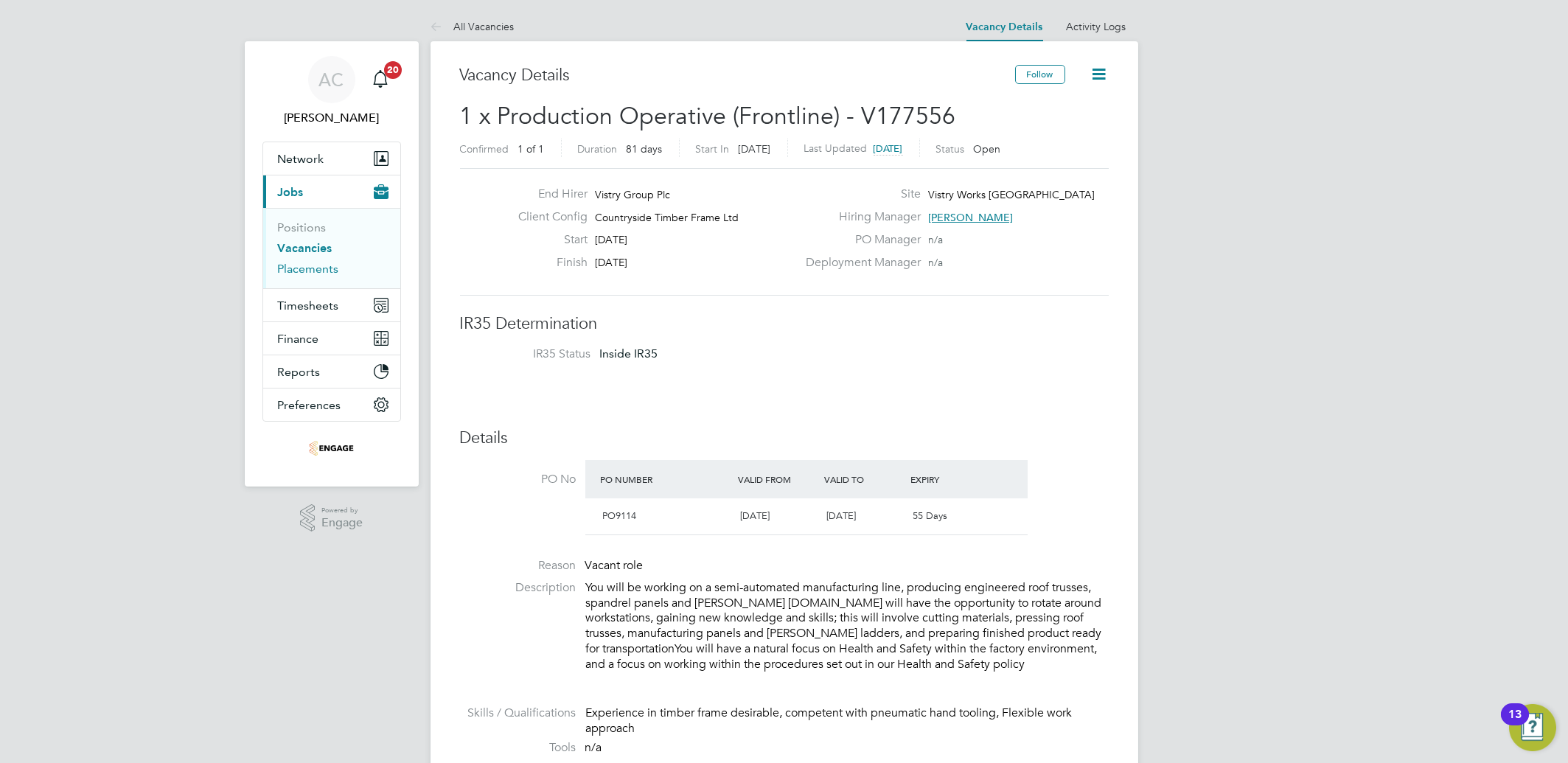
click at [299, 266] on link "Placements" at bounding box center [308, 269] width 61 height 14
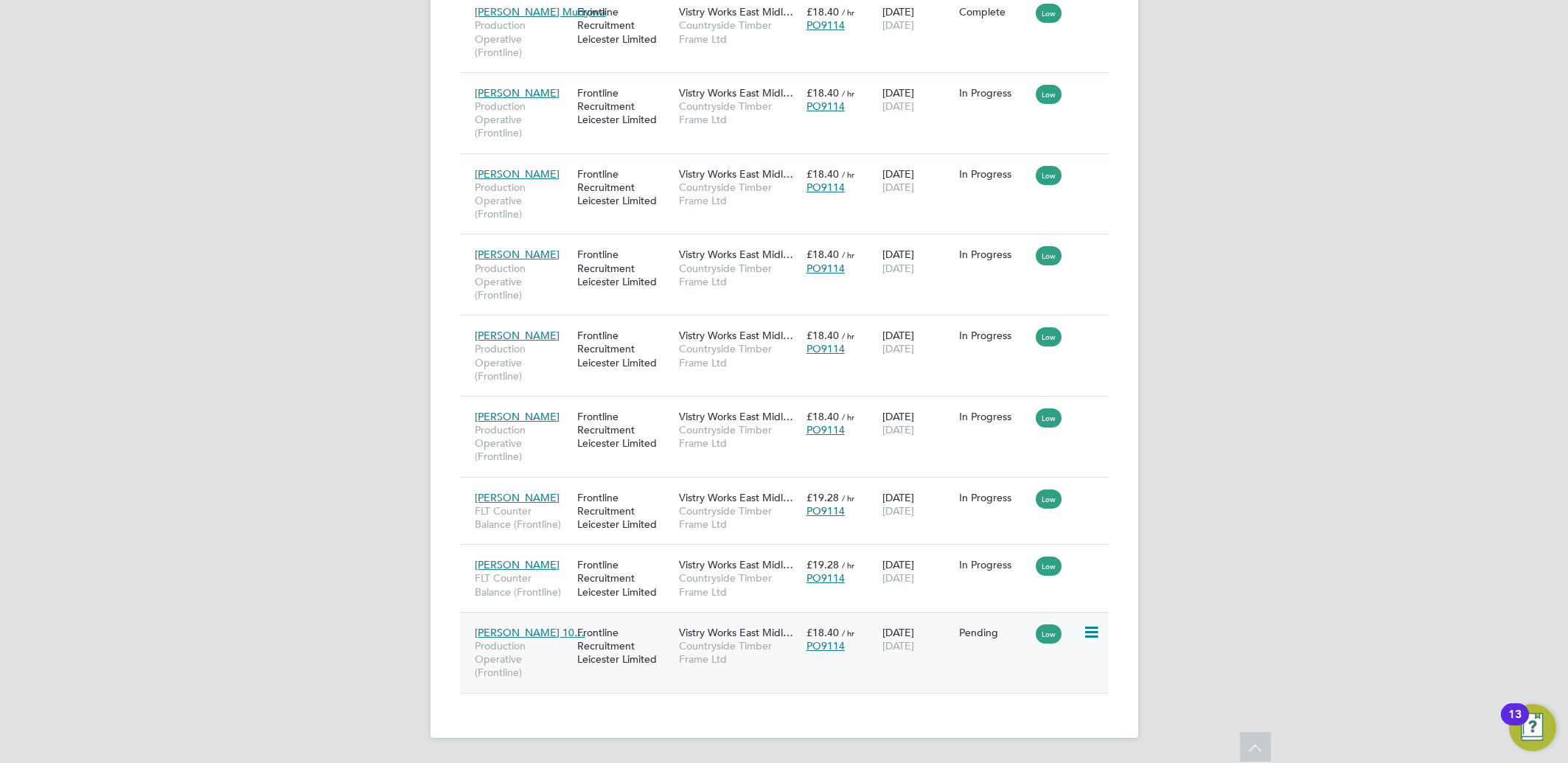
click at [1105, 630] on div at bounding box center [1096, 632] width 26 height 26
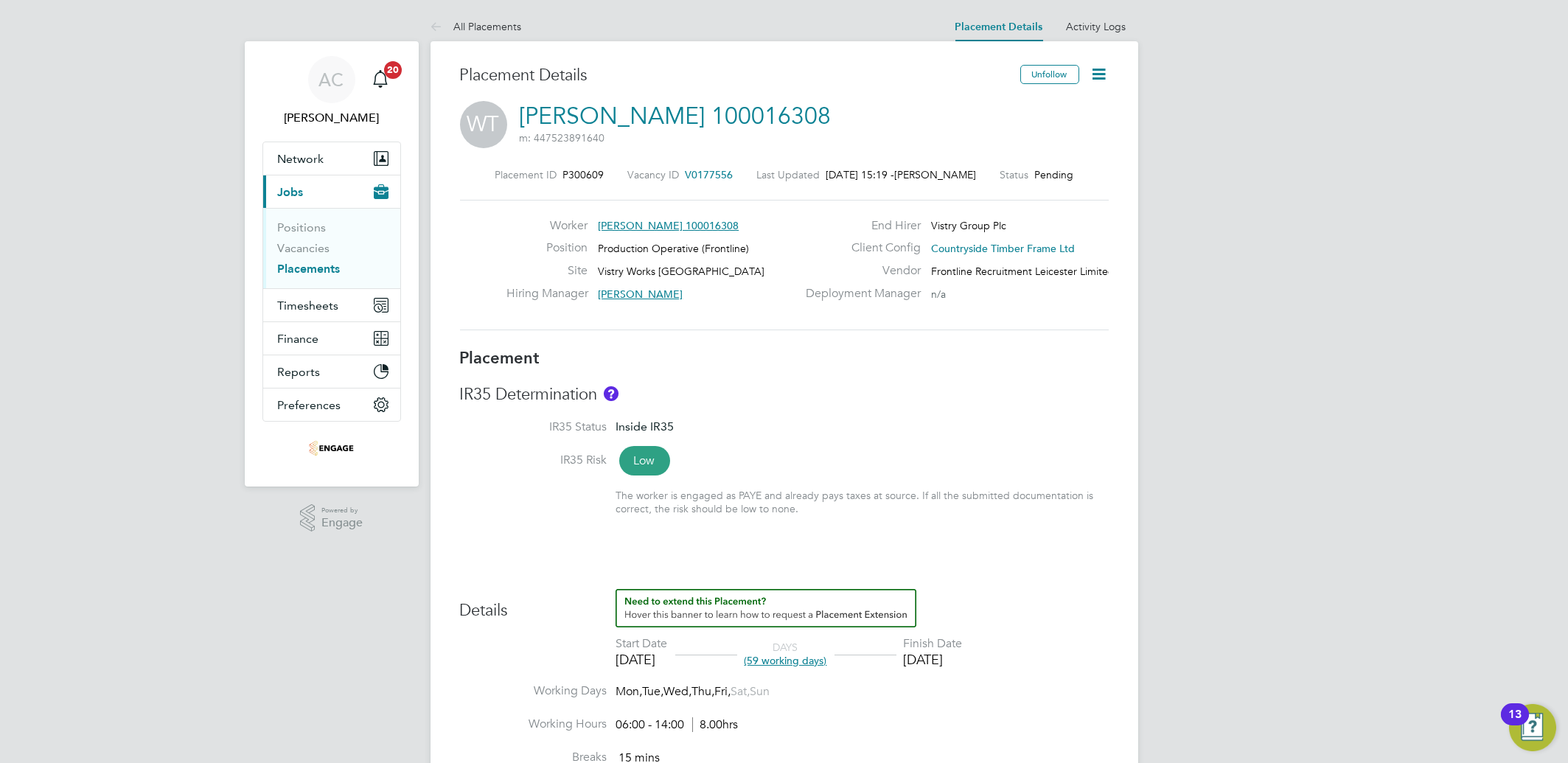
click at [1103, 78] on icon at bounding box center [1100, 74] width 18 height 18
click at [1016, 156] on li "Start" at bounding box center [1052, 158] width 108 height 21
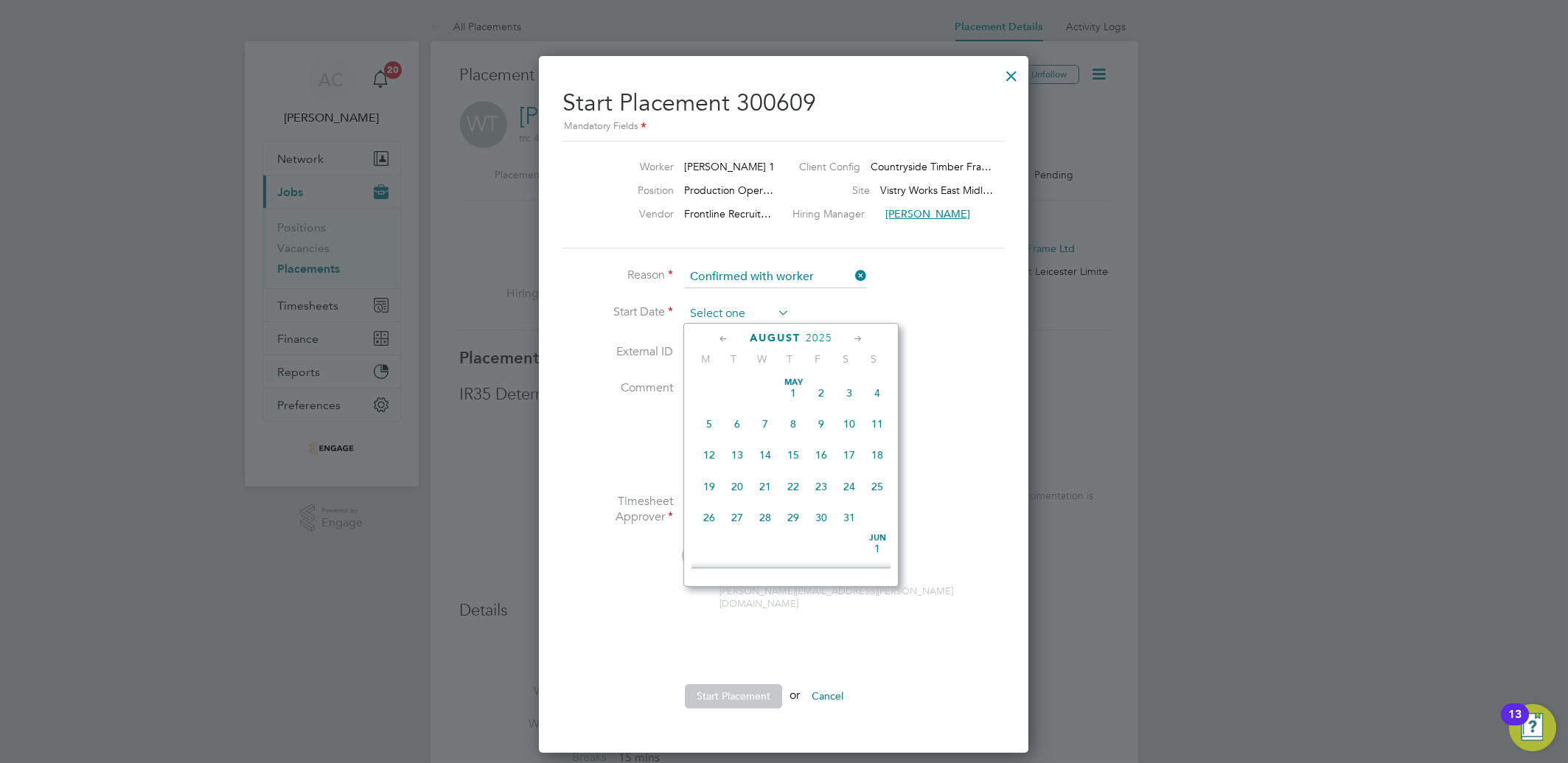
click at [733, 304] on input at bounding box center [737, 314] width 105 height 22
click at [720, 333] on icon at bounding box center [724, 339] width 14 height 16
click at [734, 492] on span "22" at bounding box center [737, 482] width 28 height 28
type input "[DATE]"
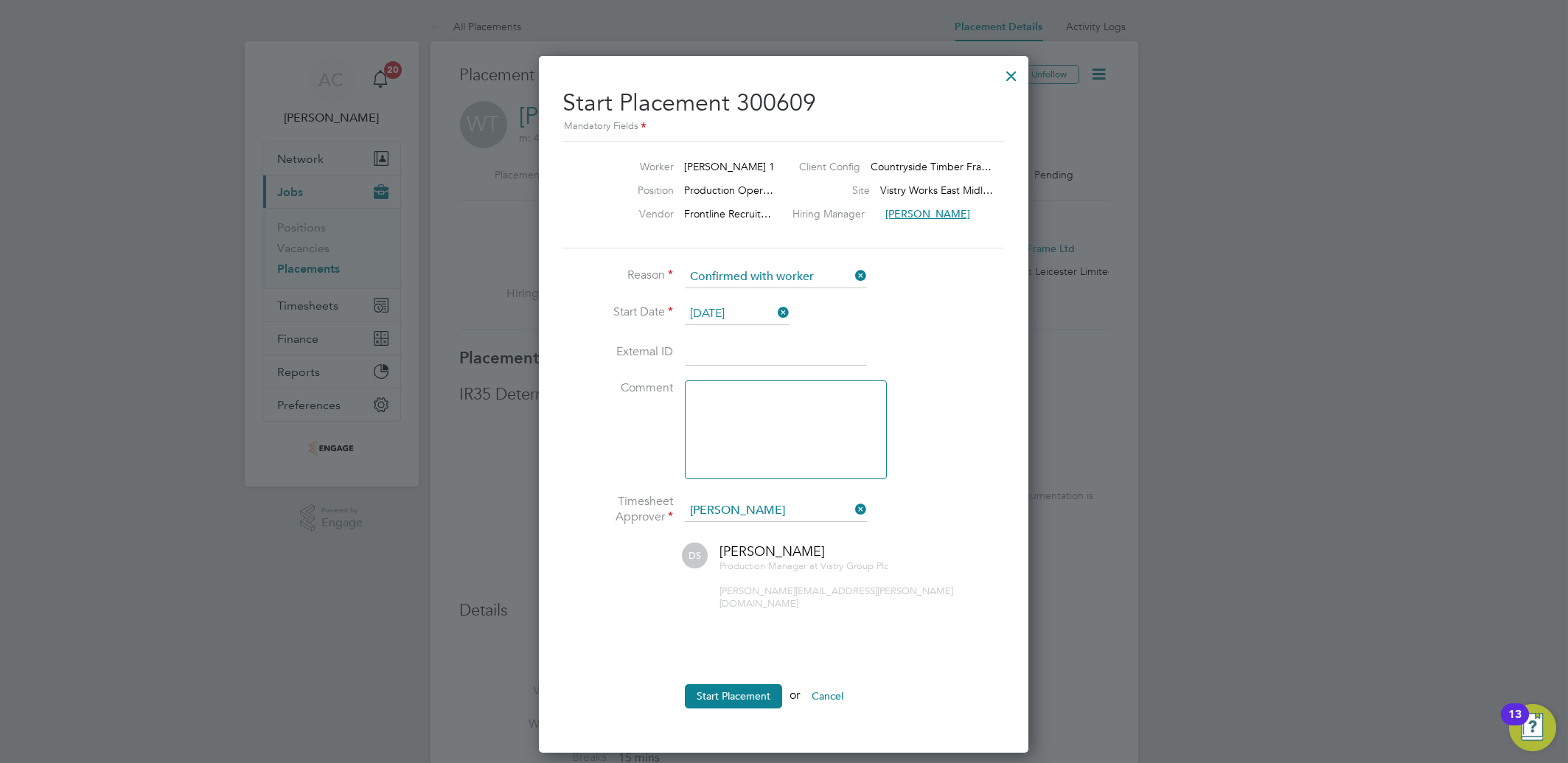
click at [698, 354] on input at bounding box center [776, 353] width 182 height 27
paste input "100016308"
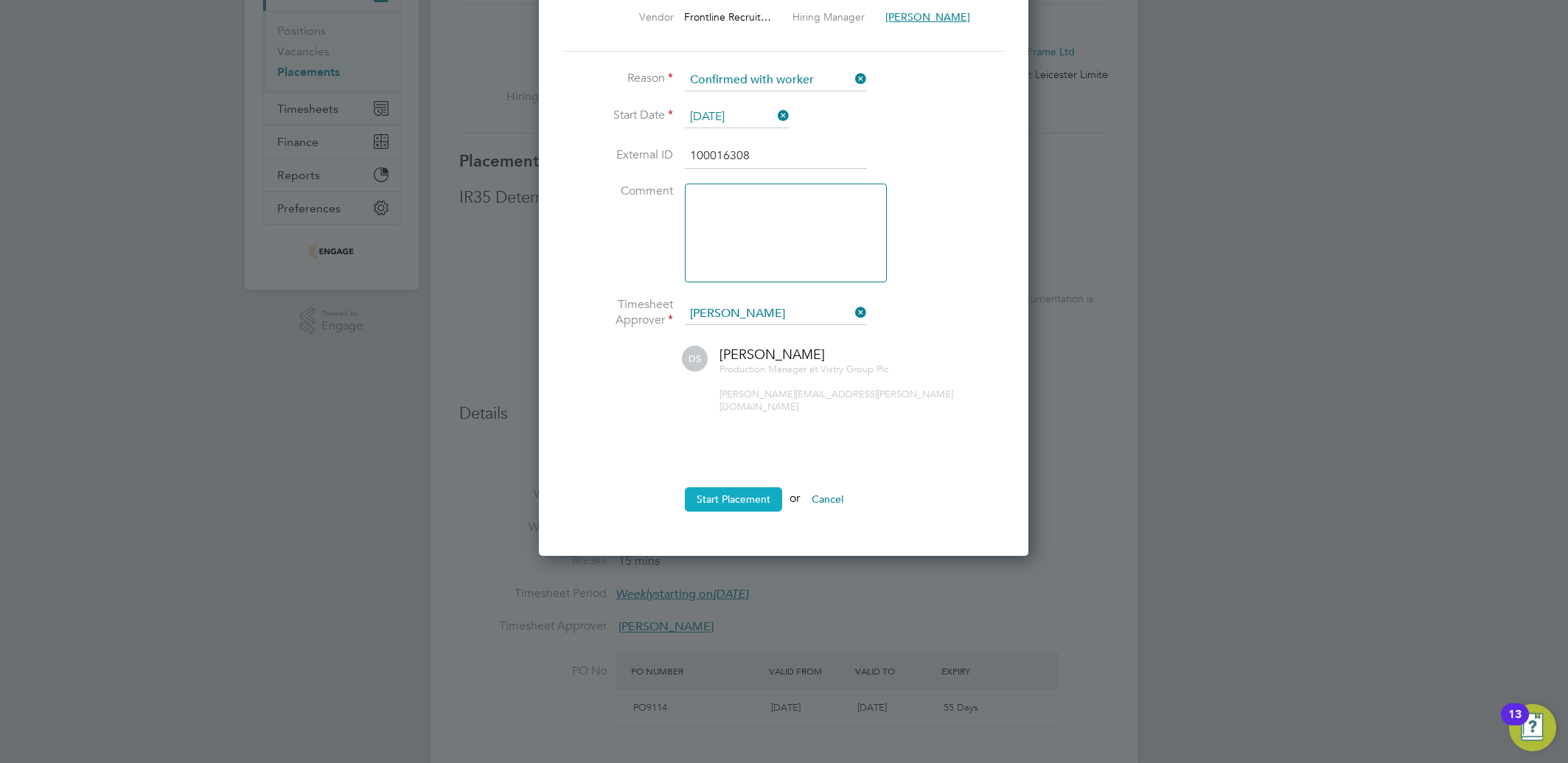
type input "100016308"
click at [738, 487] on button "Start Placement" at bounding box center [733, 499] width 97 height 24
click at [780, 159] on input "100016308" at bounding box center [776, 156] width 182 height 27
click at [737, 487] on button "Start Placement" at bounding box center [733, 499] width 97 height 24
click at [151, 385] on div at bounding box center [784, 381] width 1568 height 763
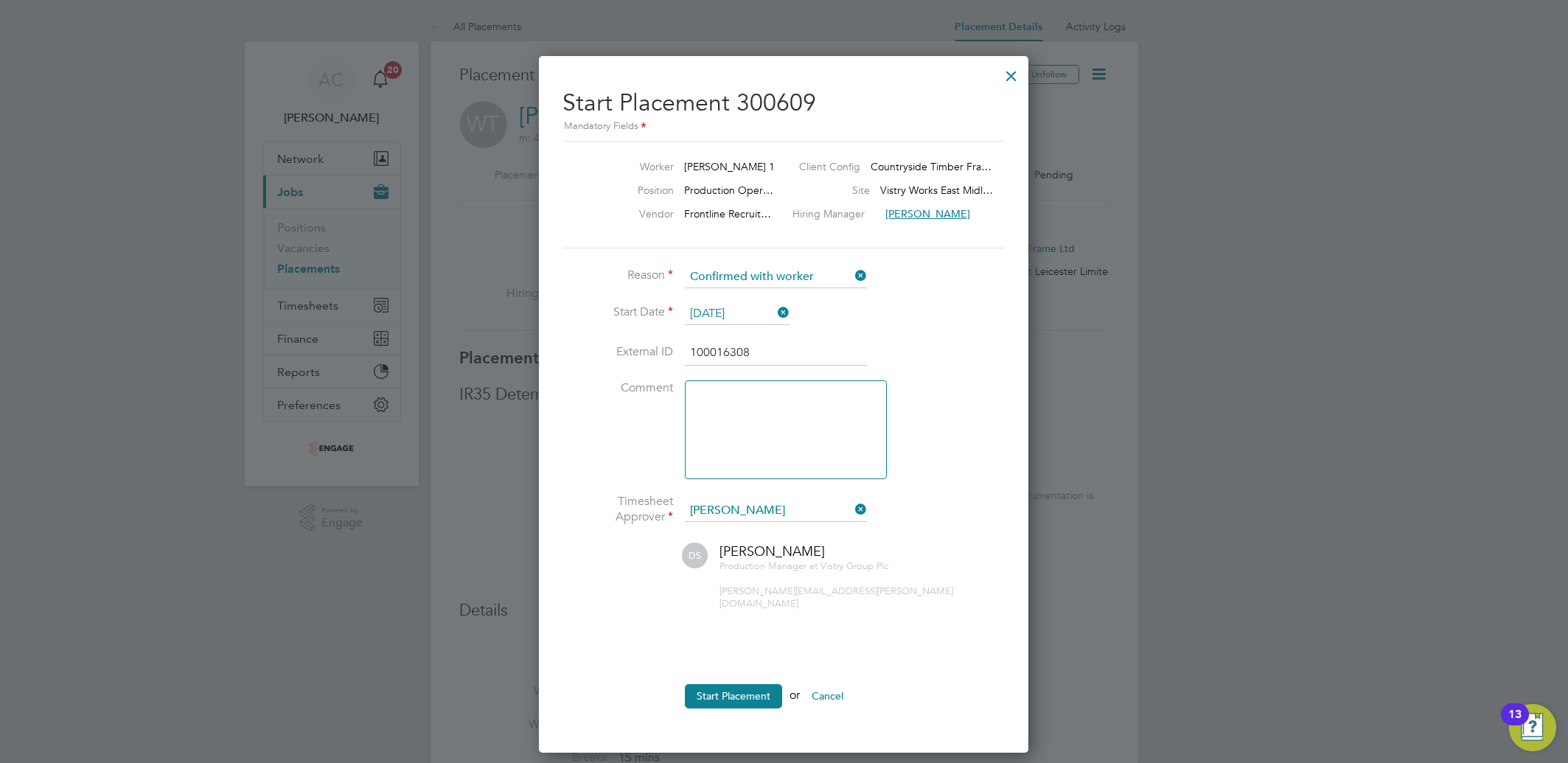
click at [1008, 76] on div at bounding box center [1011, 72] width 27 height 27
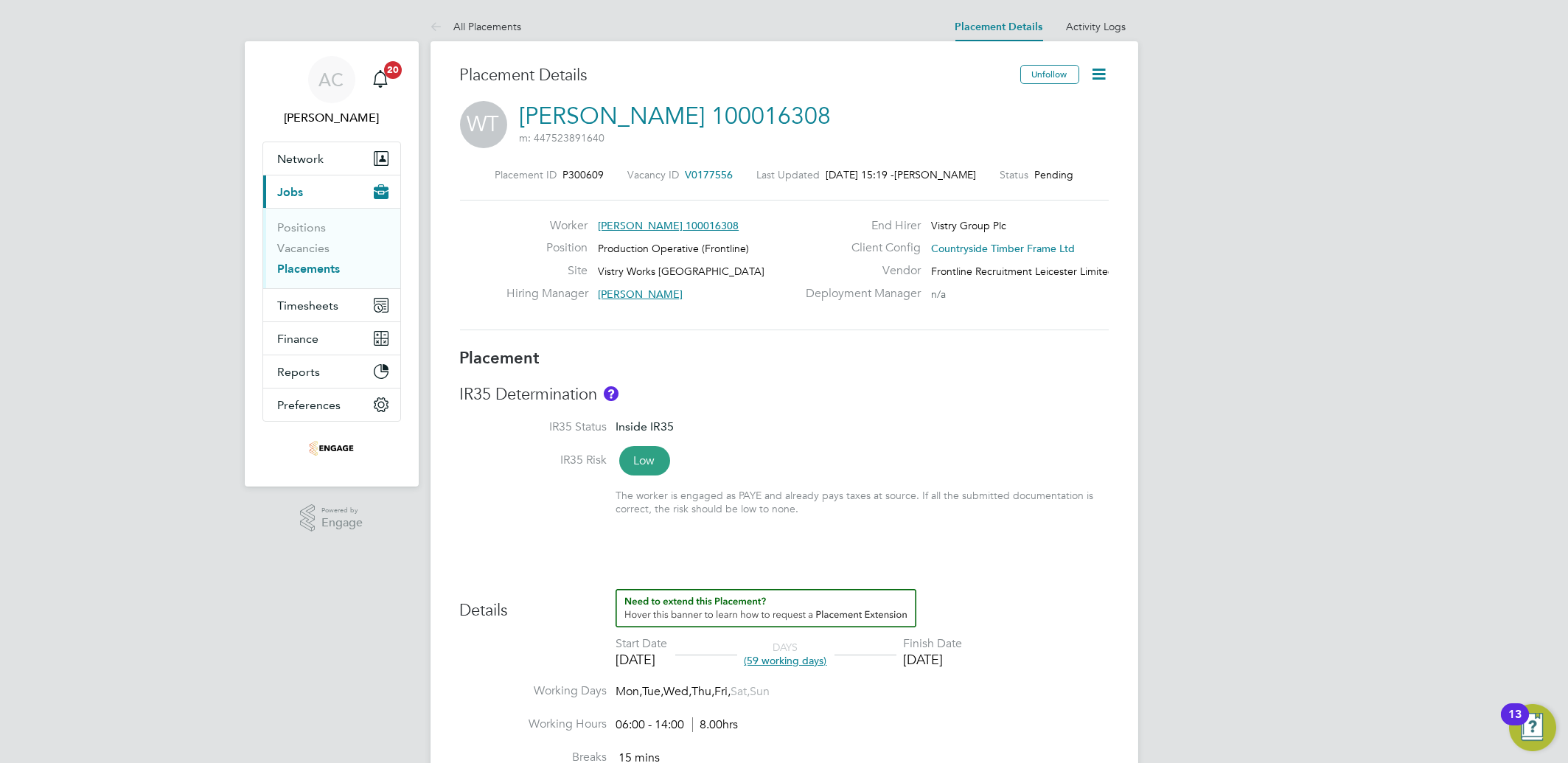
drag, startPoint x: 1242, startPoint y: 459, endPoint x: 1237, endPoint y: 475, distance: 16.6
